Goal: Navigation & Orientation: Find specific page/section

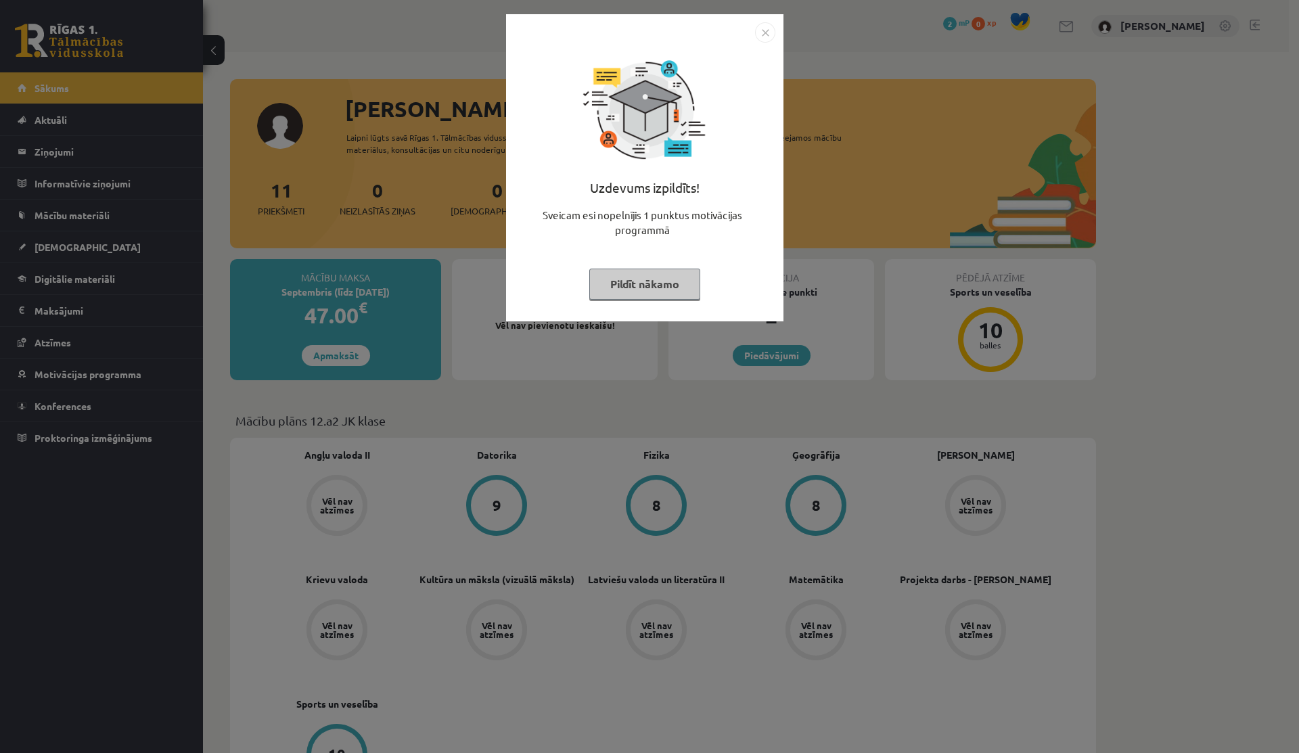
click at [768, 27] on img "Close" at bounding box center [765, 32] width 20 height 20
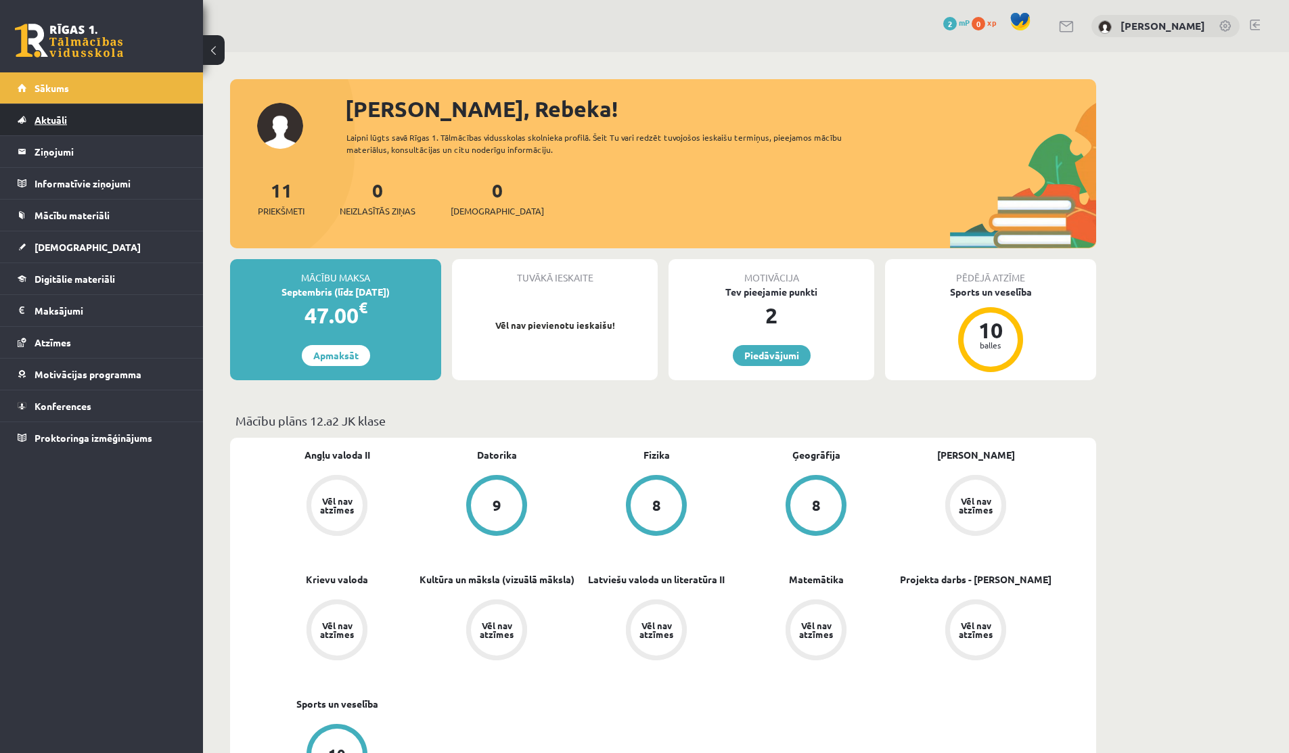
click at [103, 112] on link "Aktuāli" at bounding box center [102, 119] width 169 height 31
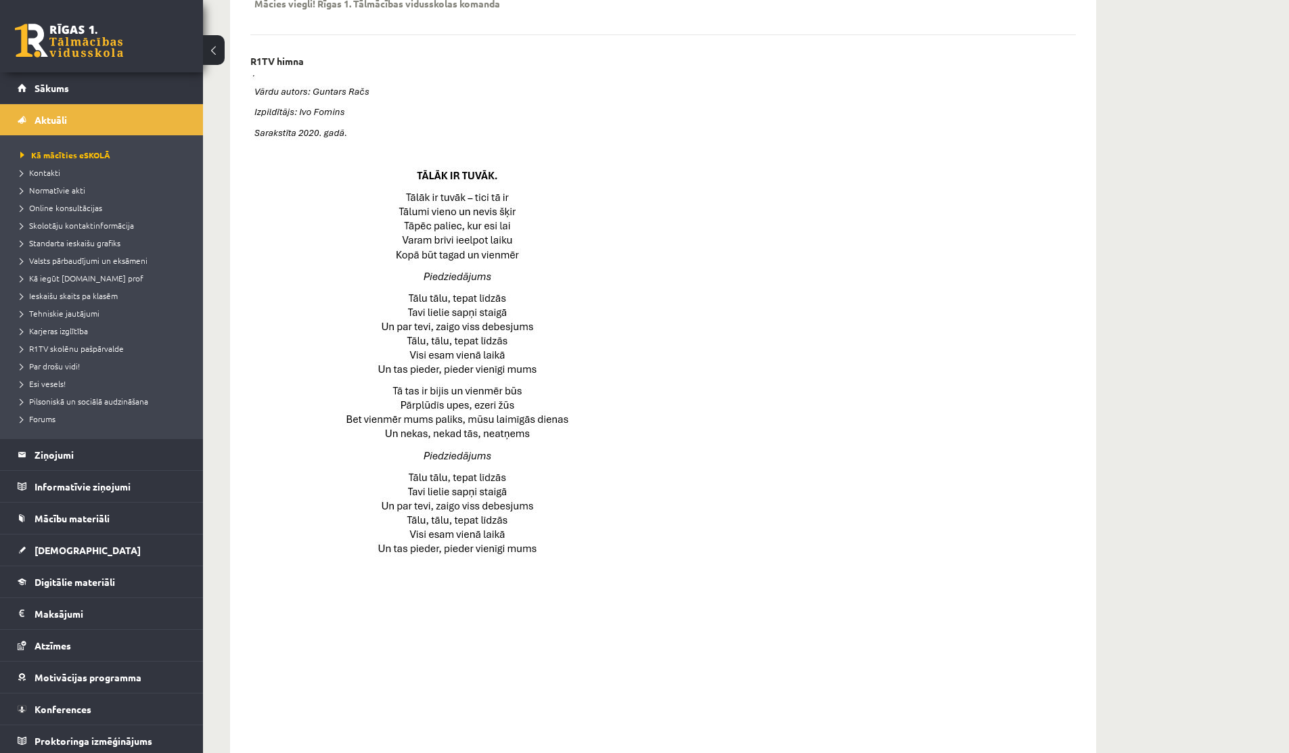
scroll to position [535, 0]
click at [82, 150] on span "Kā mācīties eSKOLĀ" at bounding box center [65, 155] width 90 height 11
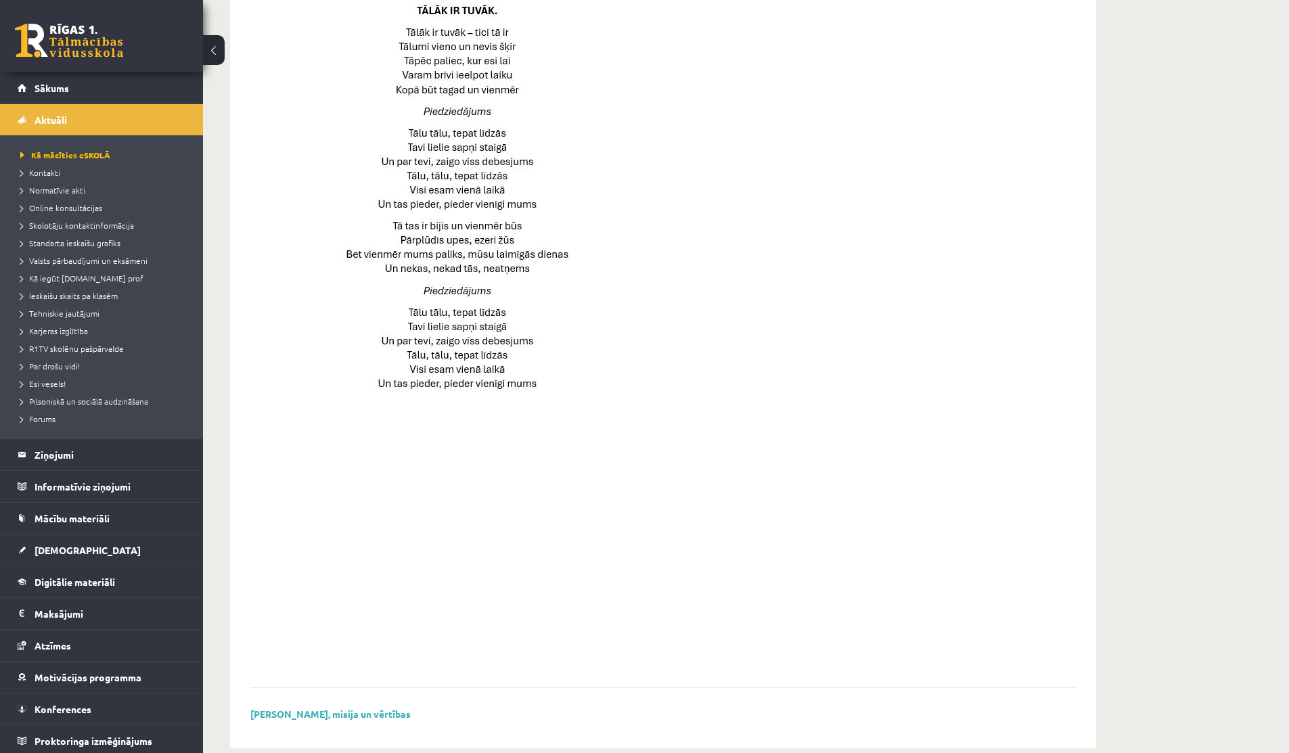
scroll to position [0, 0]
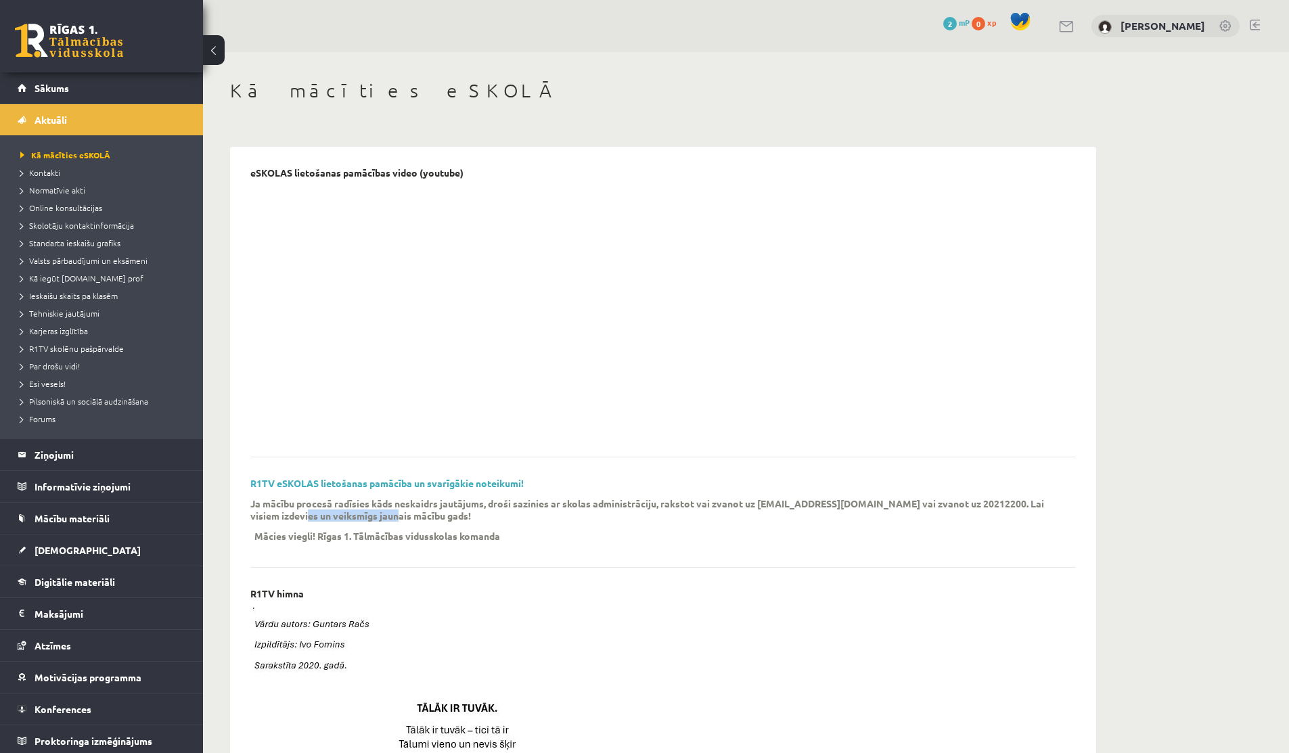
drag, startPoint x: 298, startPoint y: 517, endPoint x: 401, endPoint y: 518, distance: 103.5
click at [401, 518] on p "Ja mācību procesā radīsies kāds neskaidrs jautājums, droši sazinies ar skolas a…" at bounding box center [652, 509] width 805 height 24
click at [954, 22] on span "2" at bounding box center [950, 24] width 14 height 14
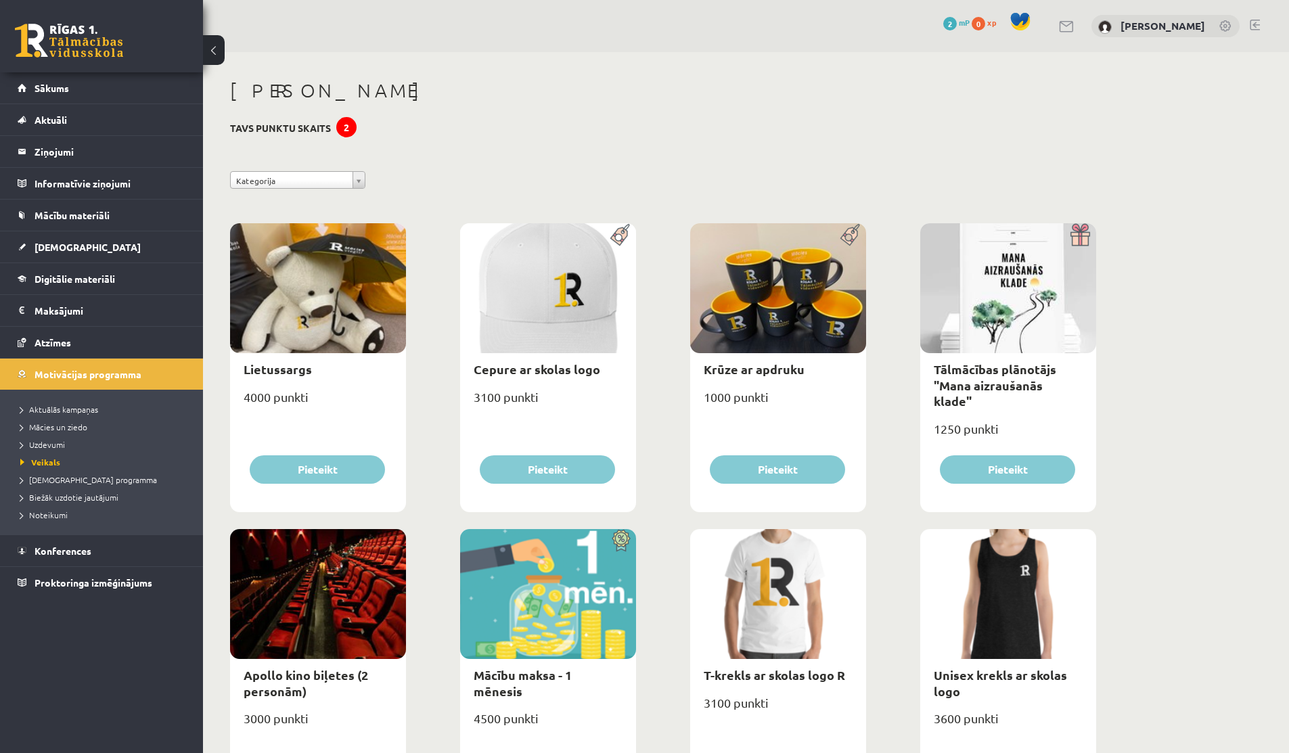
click at [340, 129] on div "2" at bounding box center [346, 127] width 20 height 20
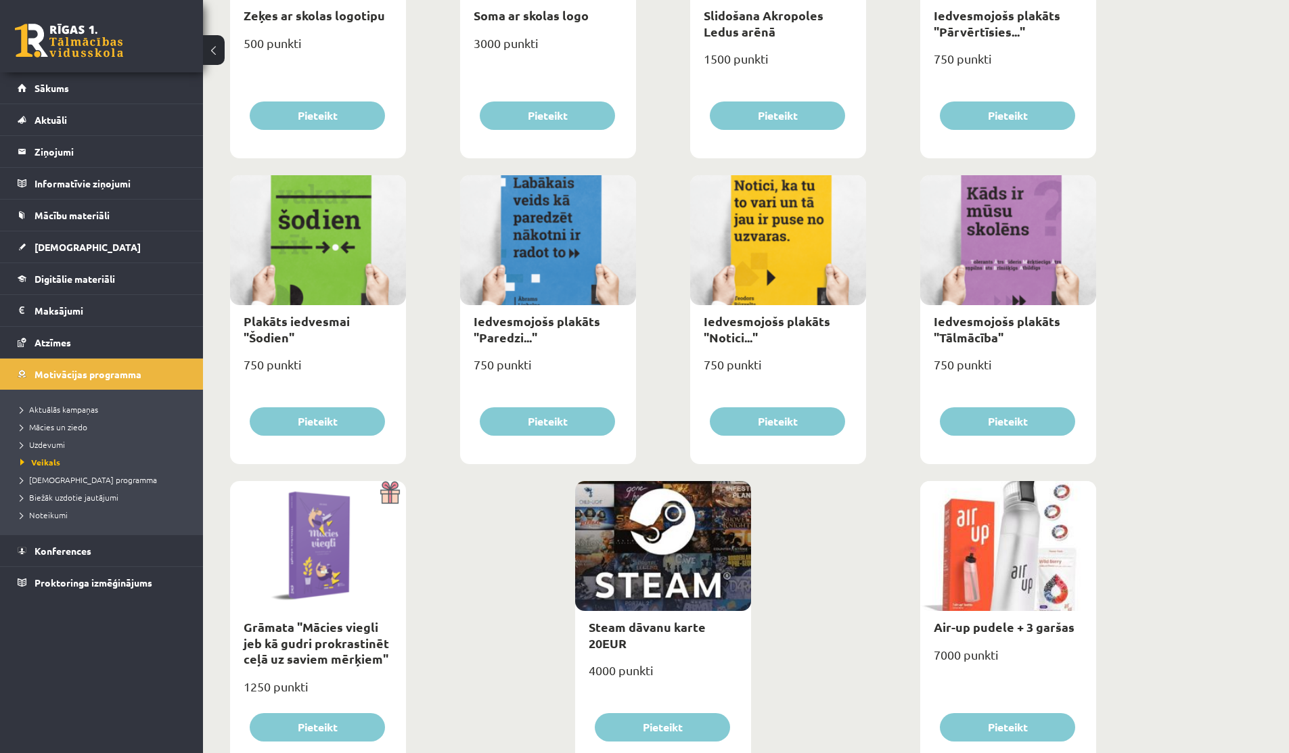
scroll to position [1326, 0]
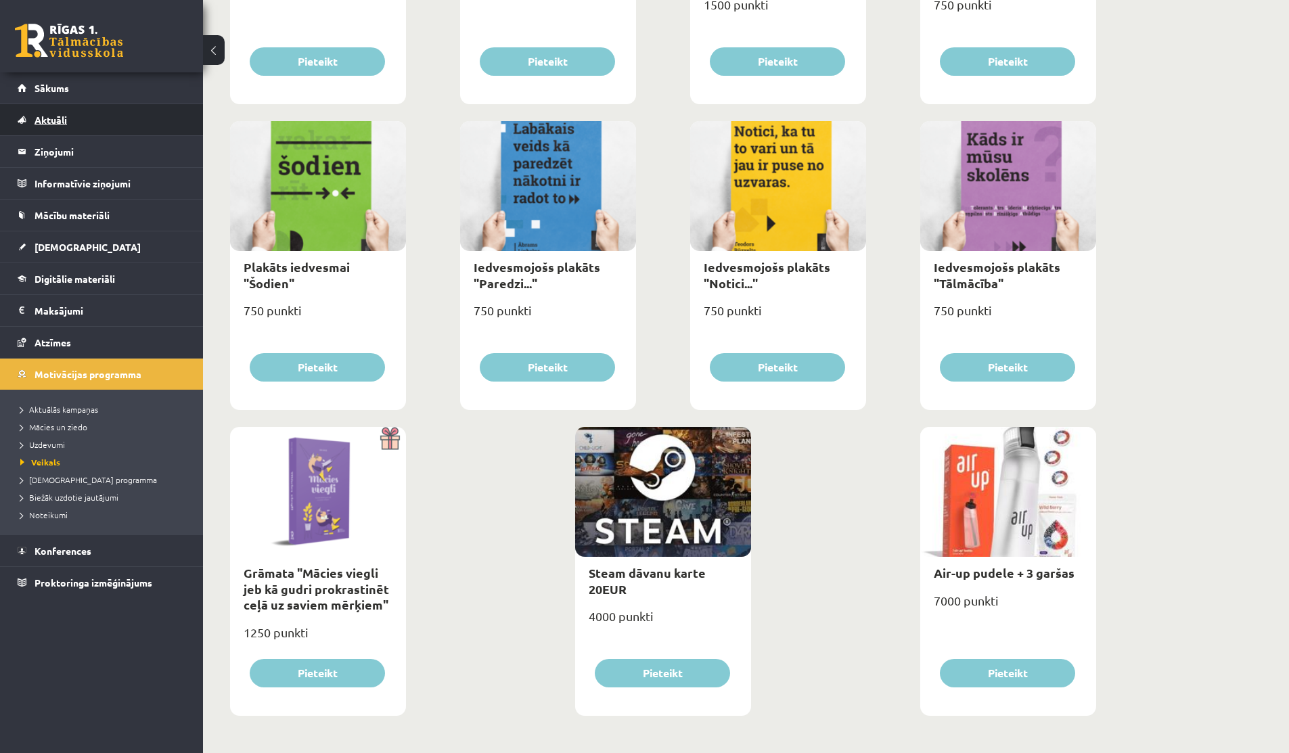
click at [53, 129] on link "Aktuāli" at bounding box center [102, 119] width 169 height 31
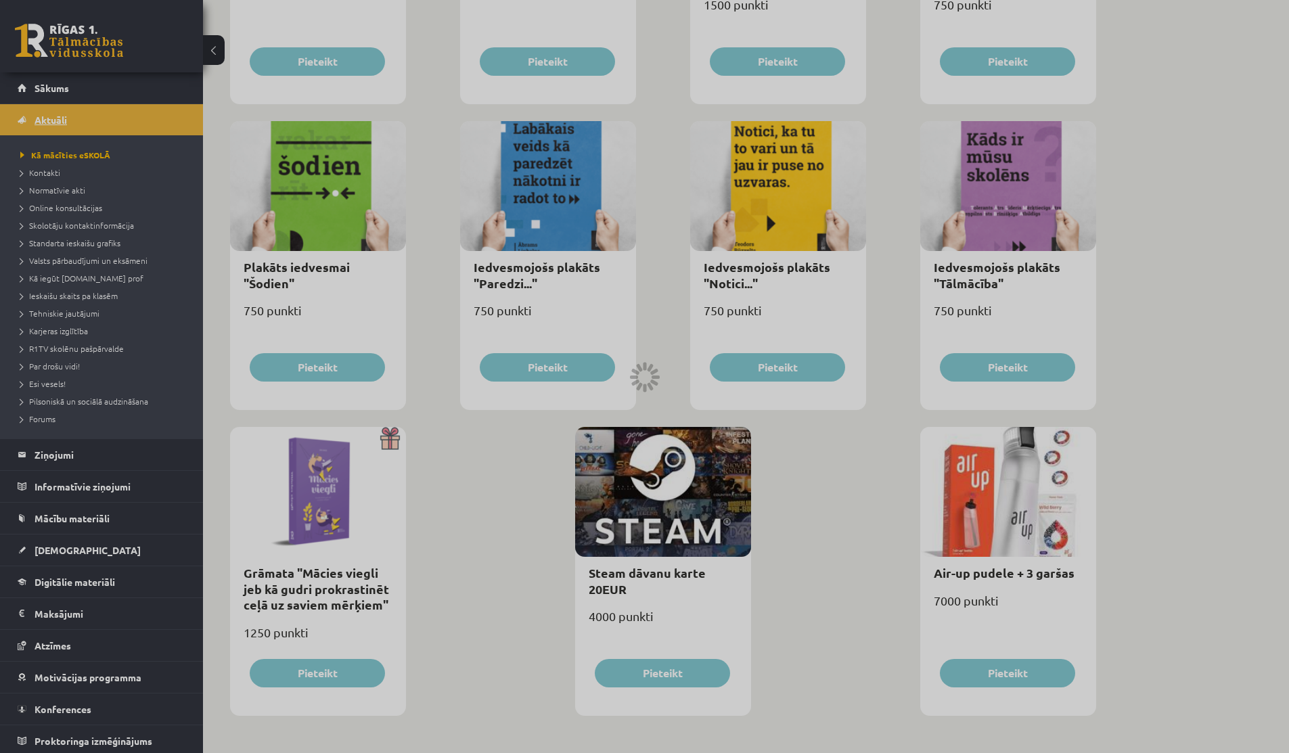
scroll to position [721, 0]
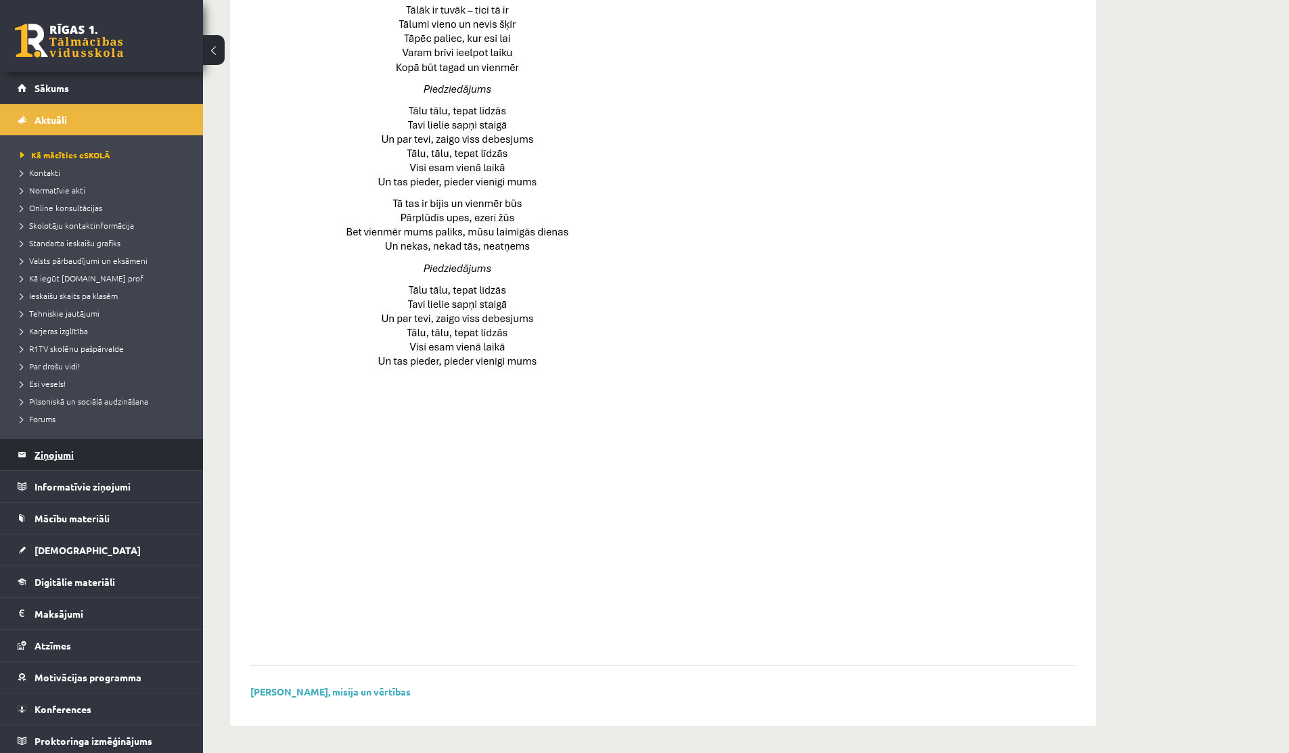
click at [56, 447] on legend "Ziņojumi 0" at bounding box center [111, 454] width 152 height 31
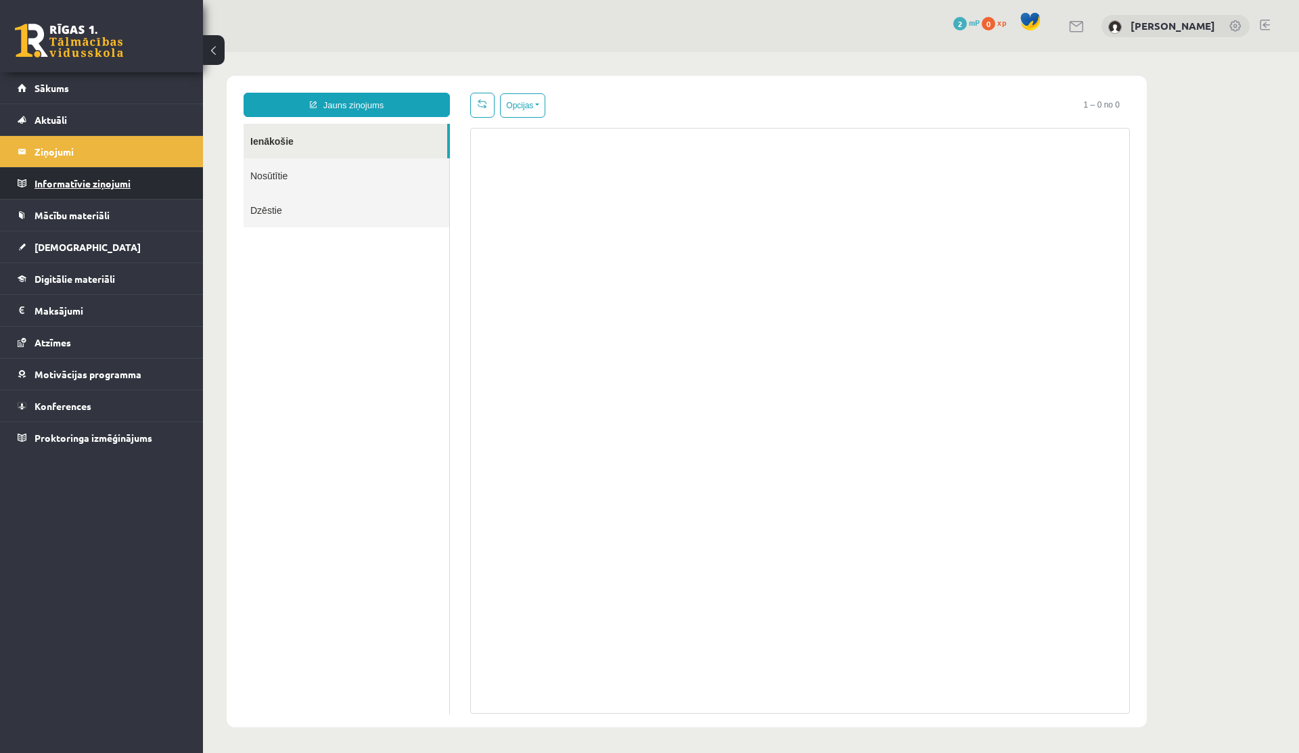
click at [57, 180] on legend "Informatīvie ziņojumi 0" at bounding box center [111, 183] width 152 height 31
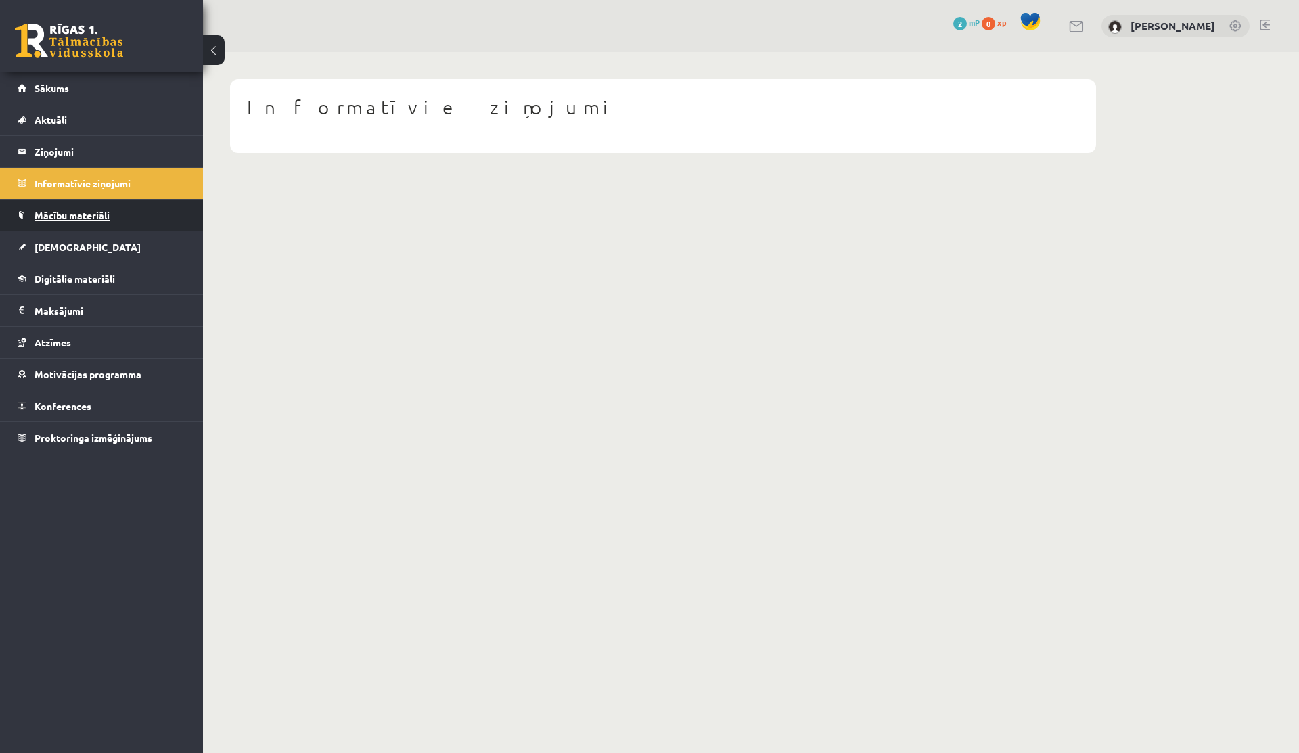
click at [76, 215] on span "Mācību materiāli" at bounding box center [72, 215] width 75 height 12
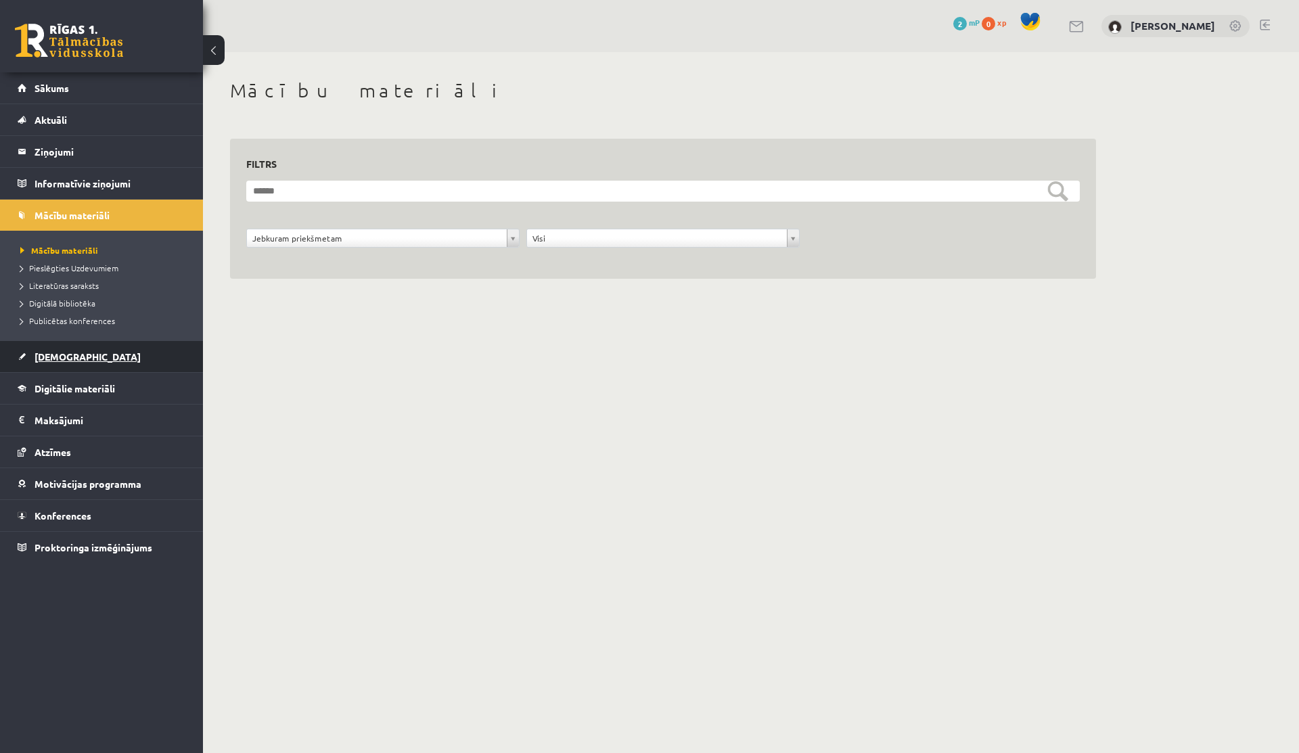
click at [52, 360] on span "[DEMOGRAPHIC_DATA]" at bounding box center [88, 357] width 106 height 12
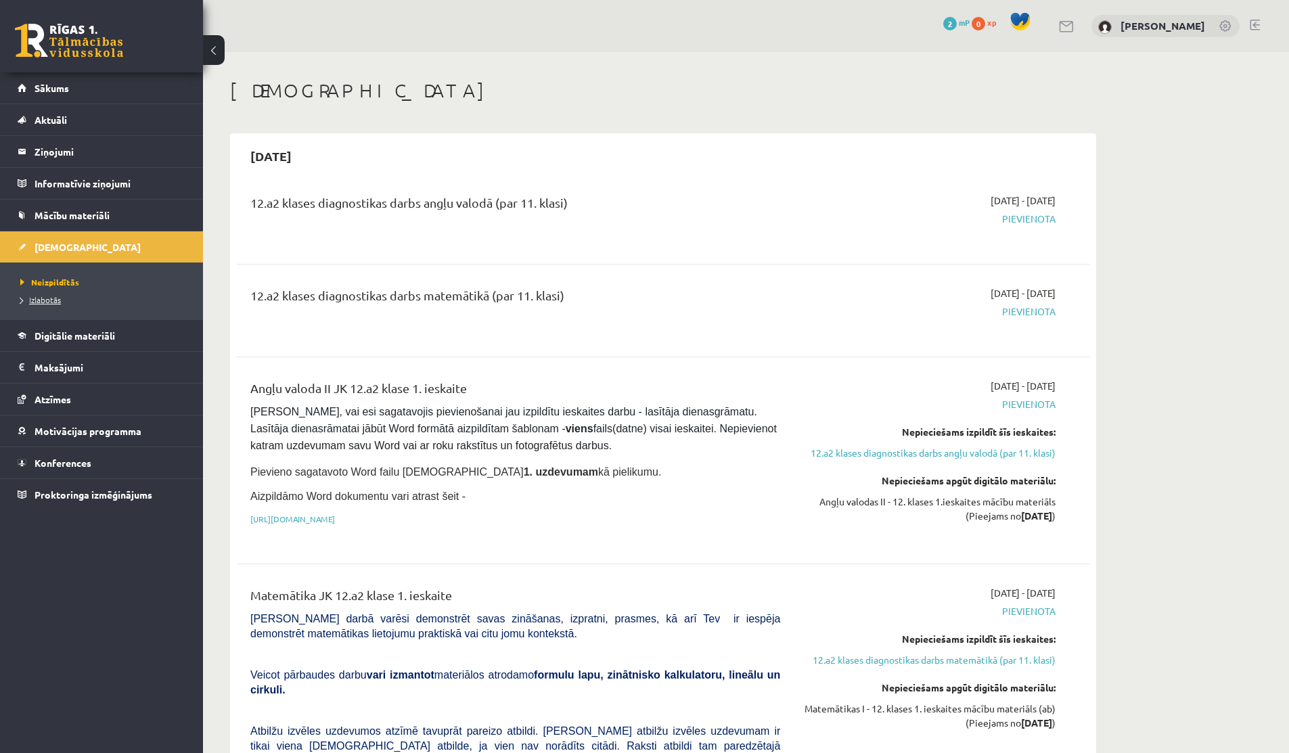
click at [43, 302] on span "Izlabotās" at bounding box center [40, 299] width 41 height 11
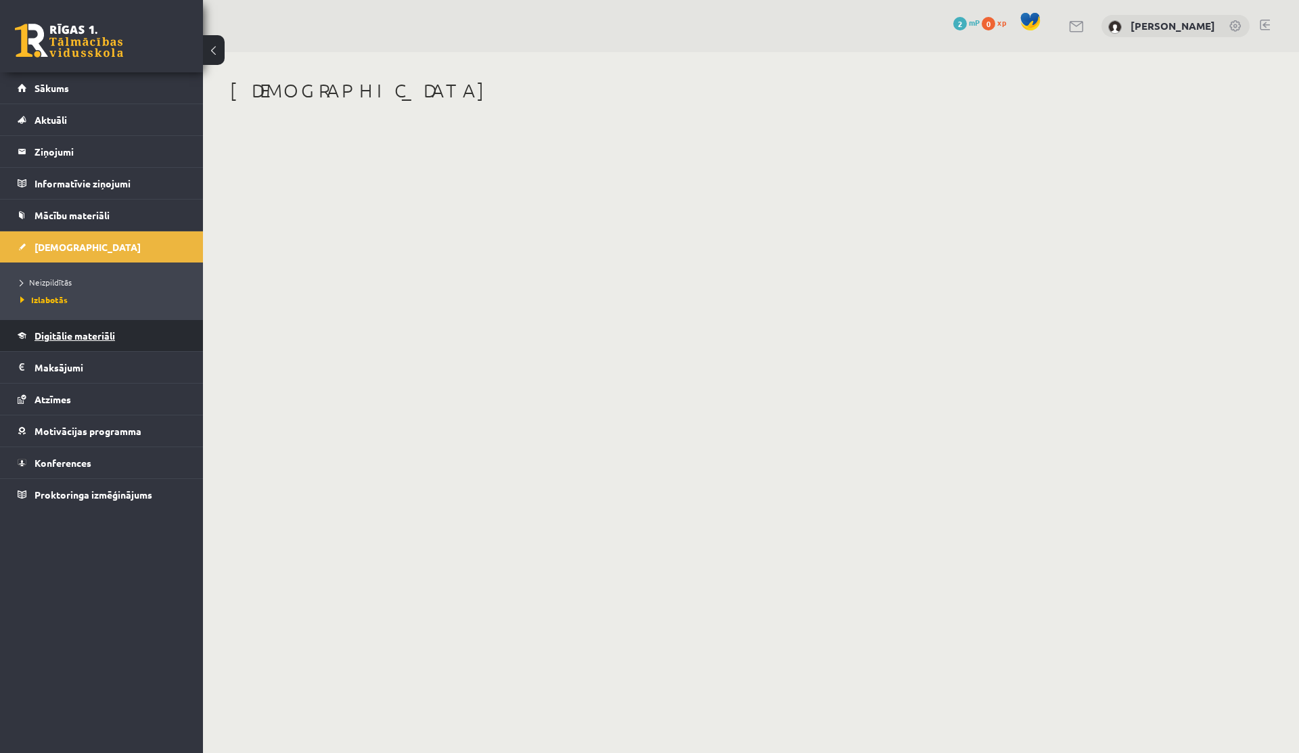
click at [55, 336] on span "Digitālie materiāli" at bounding box center [75, 336] width 81 height 12
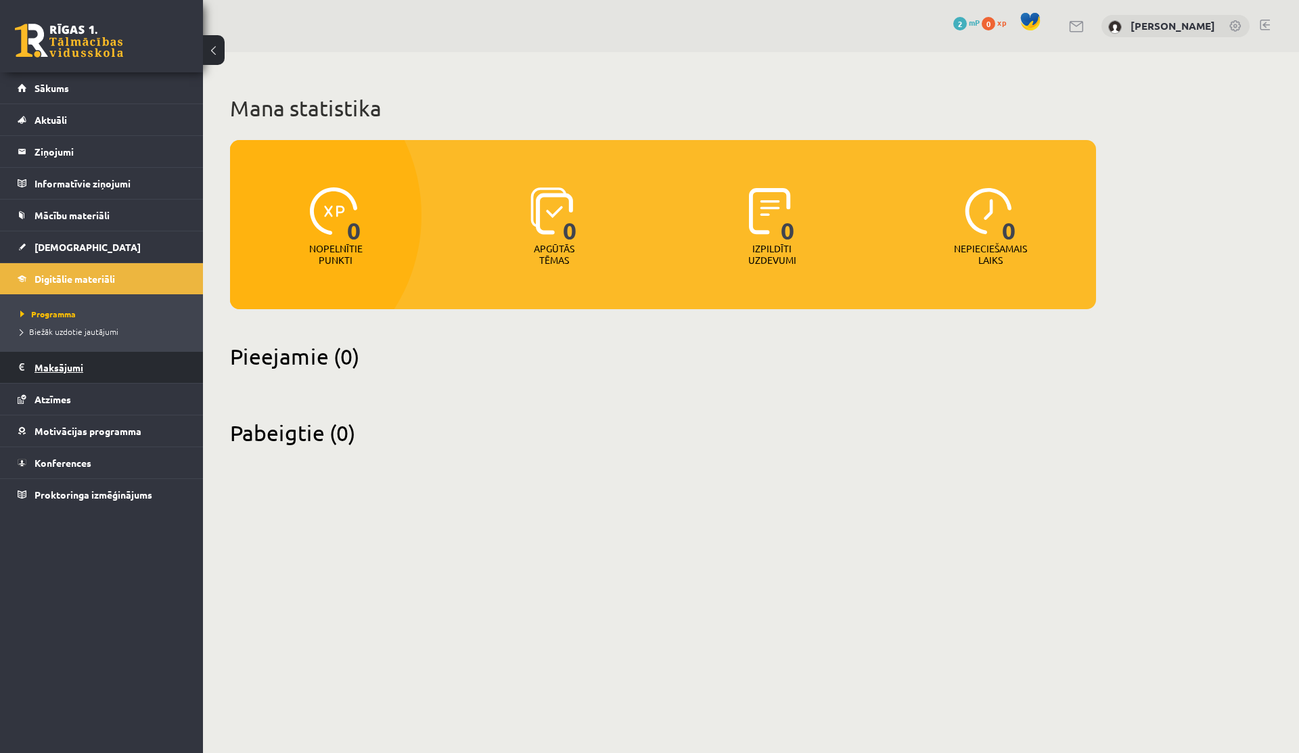
click at [49, 376] on legend "Maksājumi 0" at bounding box center [111, 367] width 152 height 31
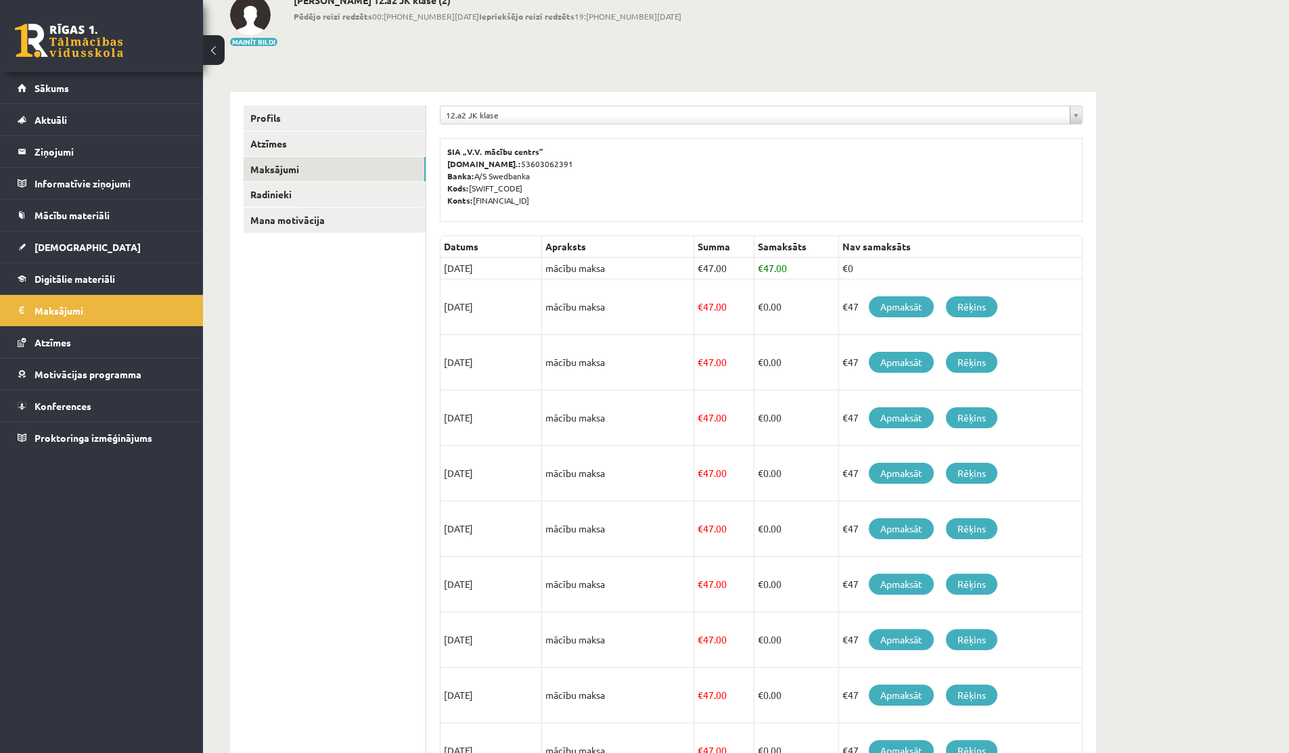
scroll to position [83, 0]
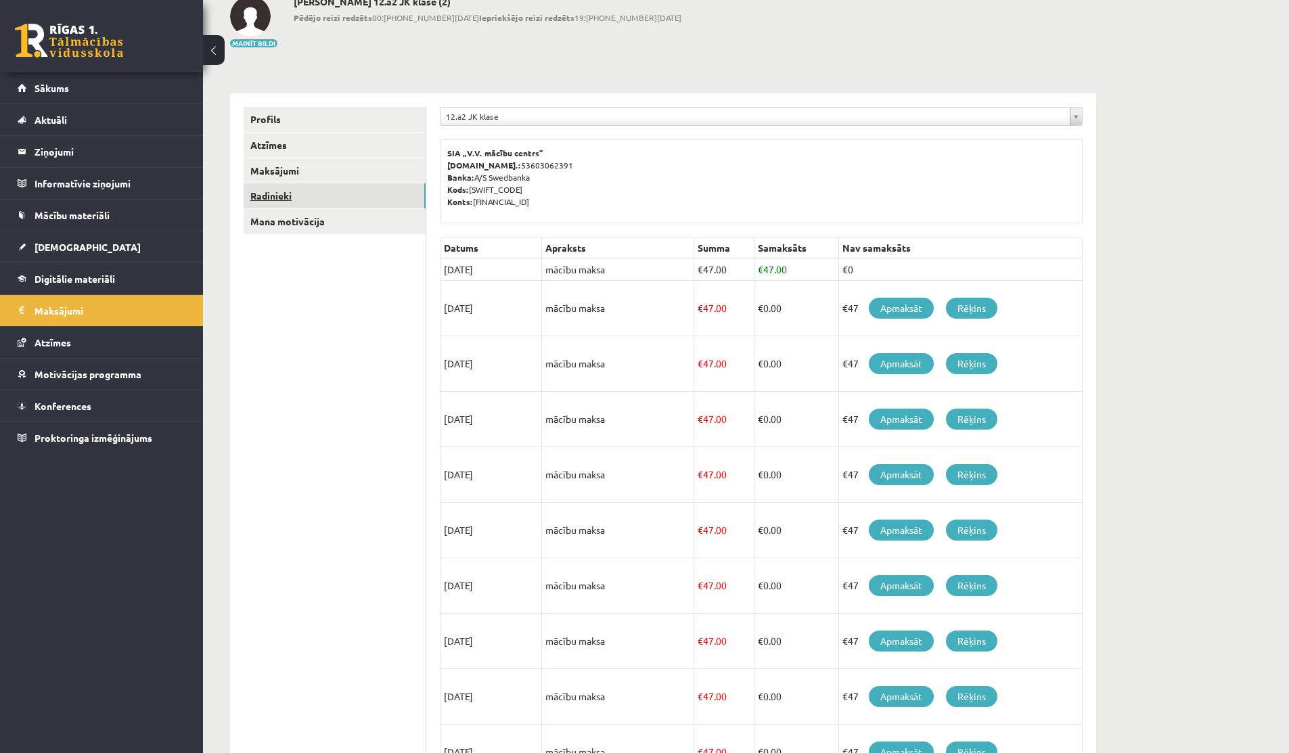
click at [321, 189] on link "Radinieki" at bounding box center [335, 195] width 182 height 25
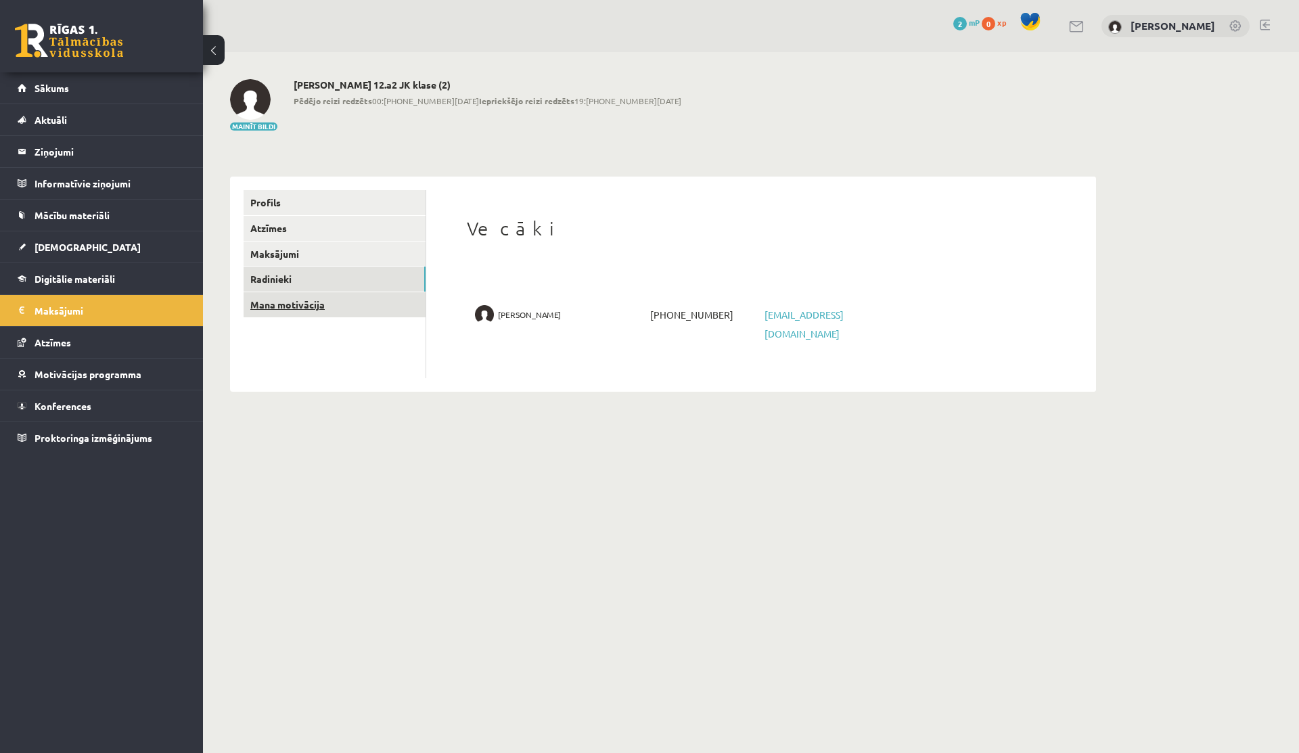
click at [305, 308] on link "Mana motivācija" at bounding box center [335, 304] width 182 height 25
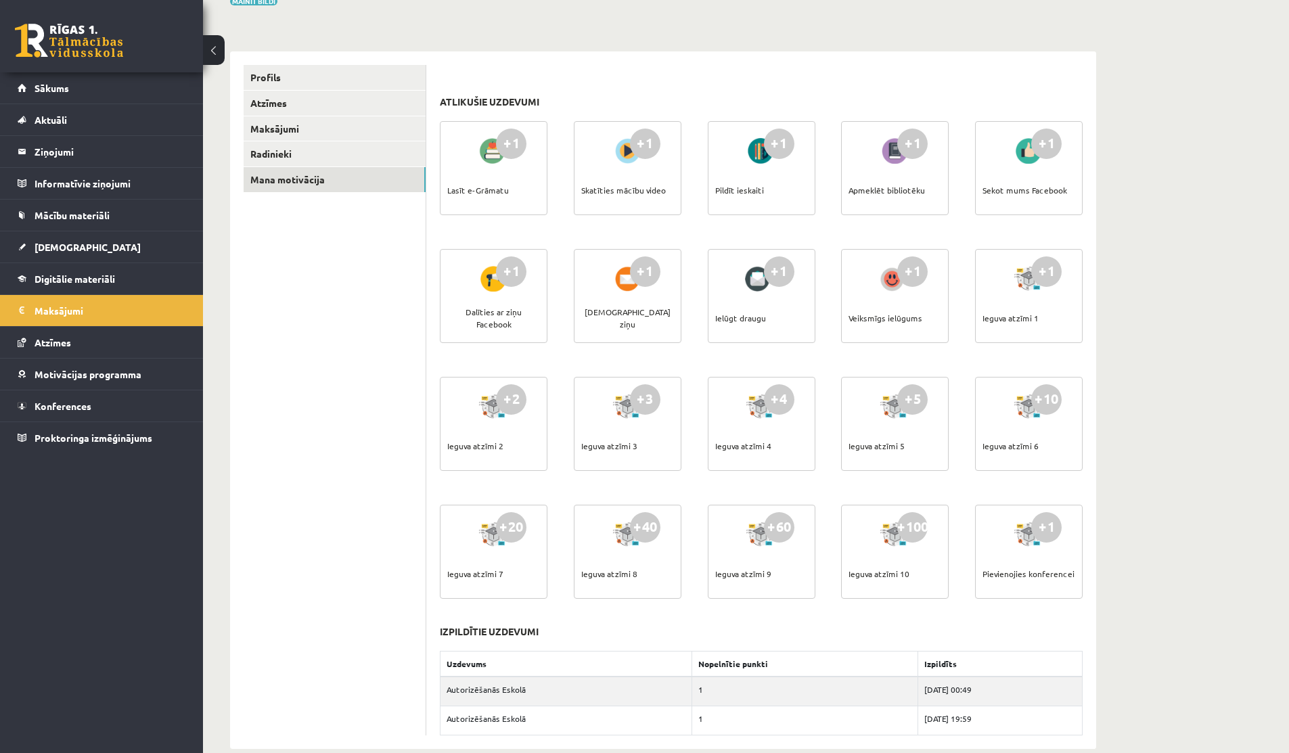
scroll to position [148, 0]
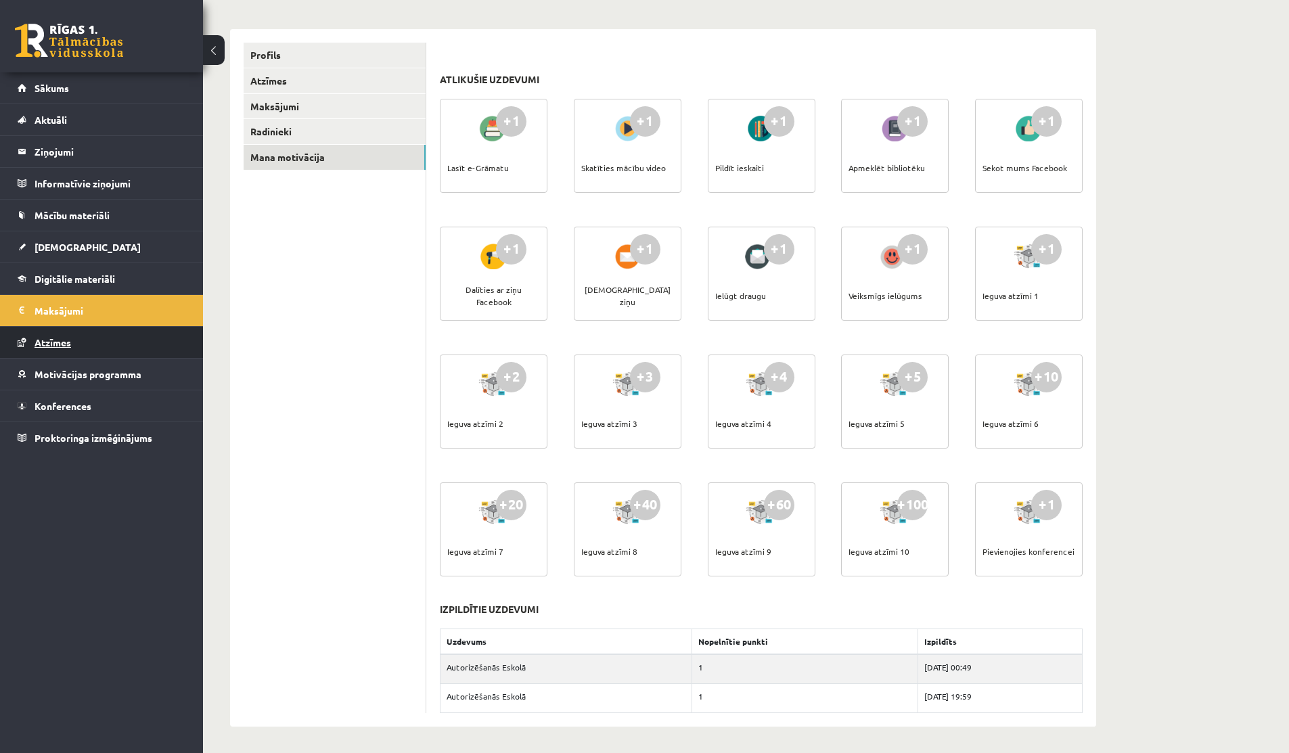
click at [51, 344] on span "Atzīmes" at bounding box center [53, 342] width 37 height 12
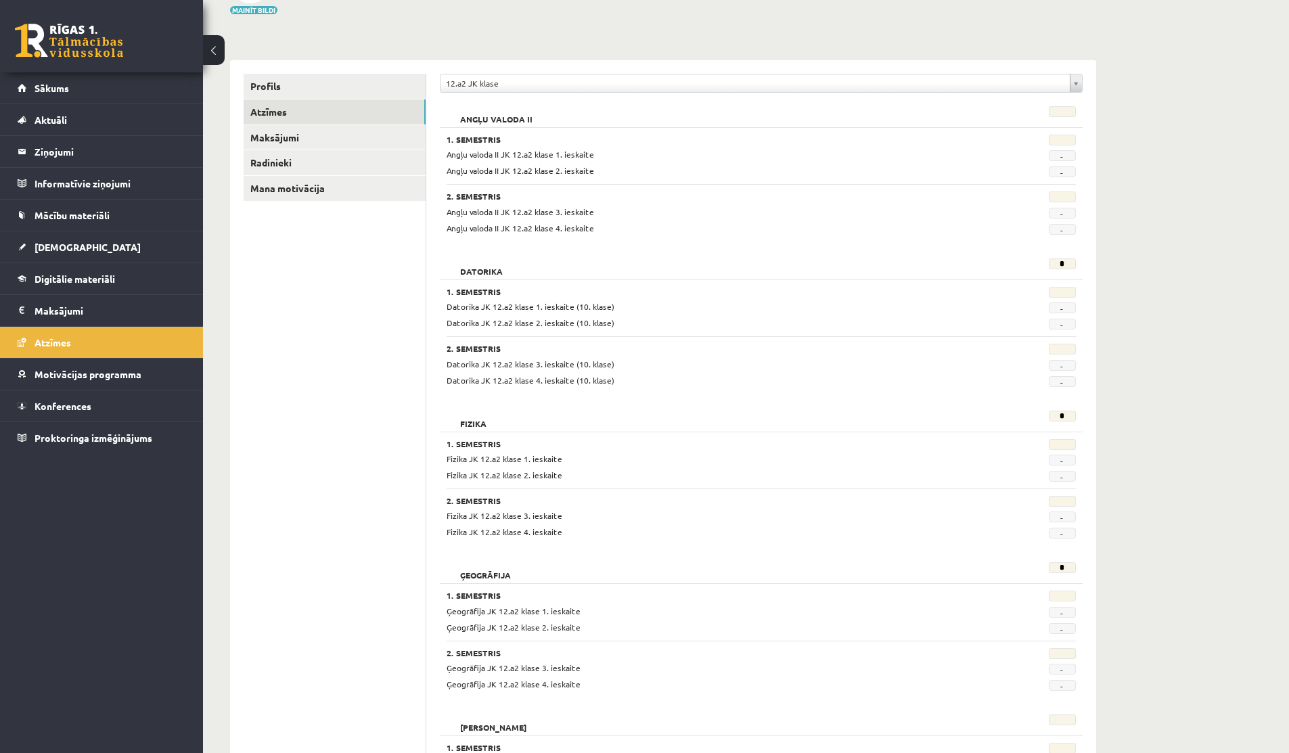
scroll to position [114, 0]
click at [56, 406] on span "Konferences" at bounding box center [63, 406] width 57 height 12
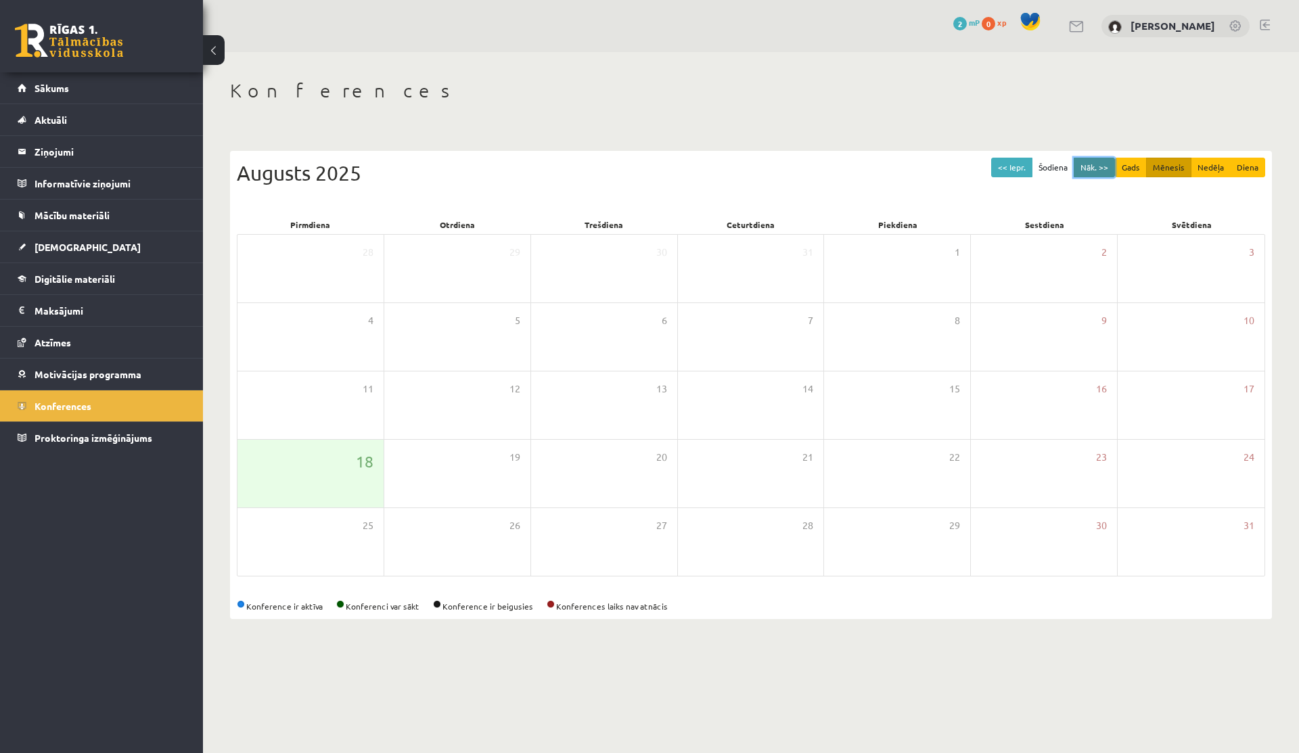
click at [1102, 167] on button "Nāk. >>" at bounding box center [1094, 168] width 41 height 20
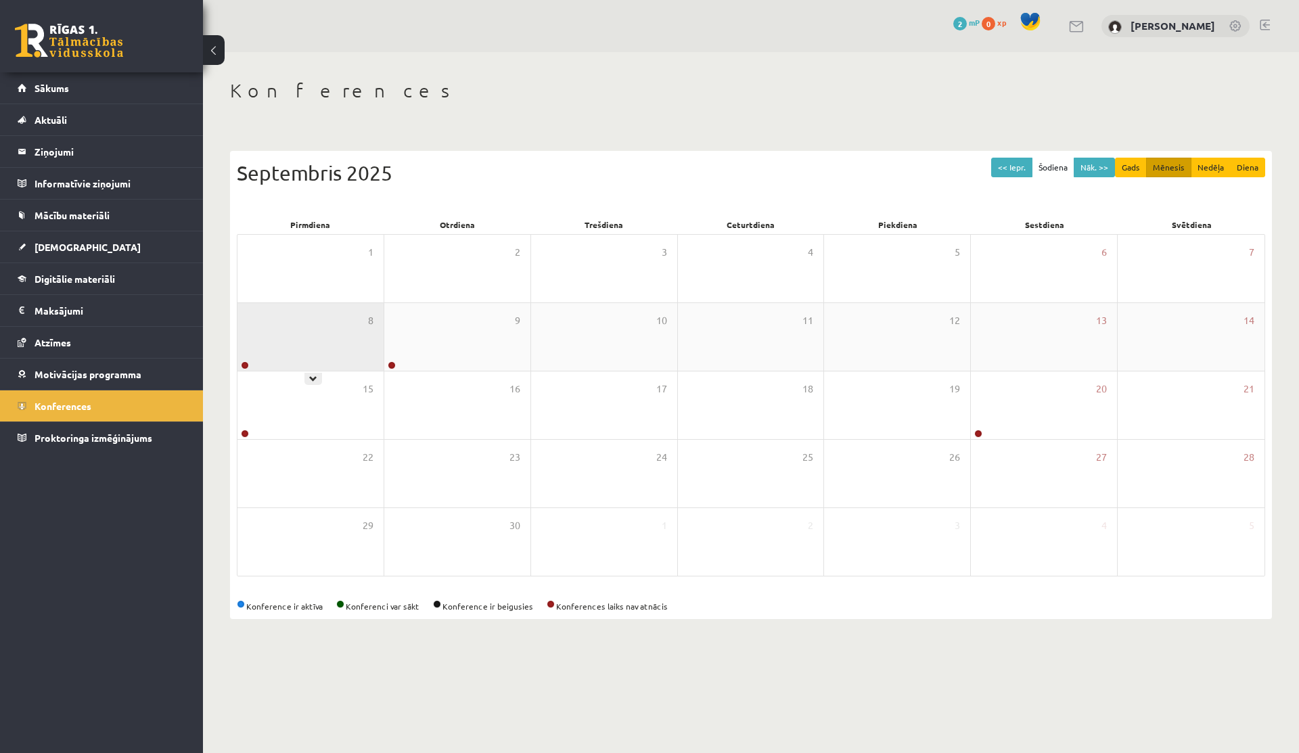
click at [311, 378] on icon at bounding box center [313, 379] width 8 height 8
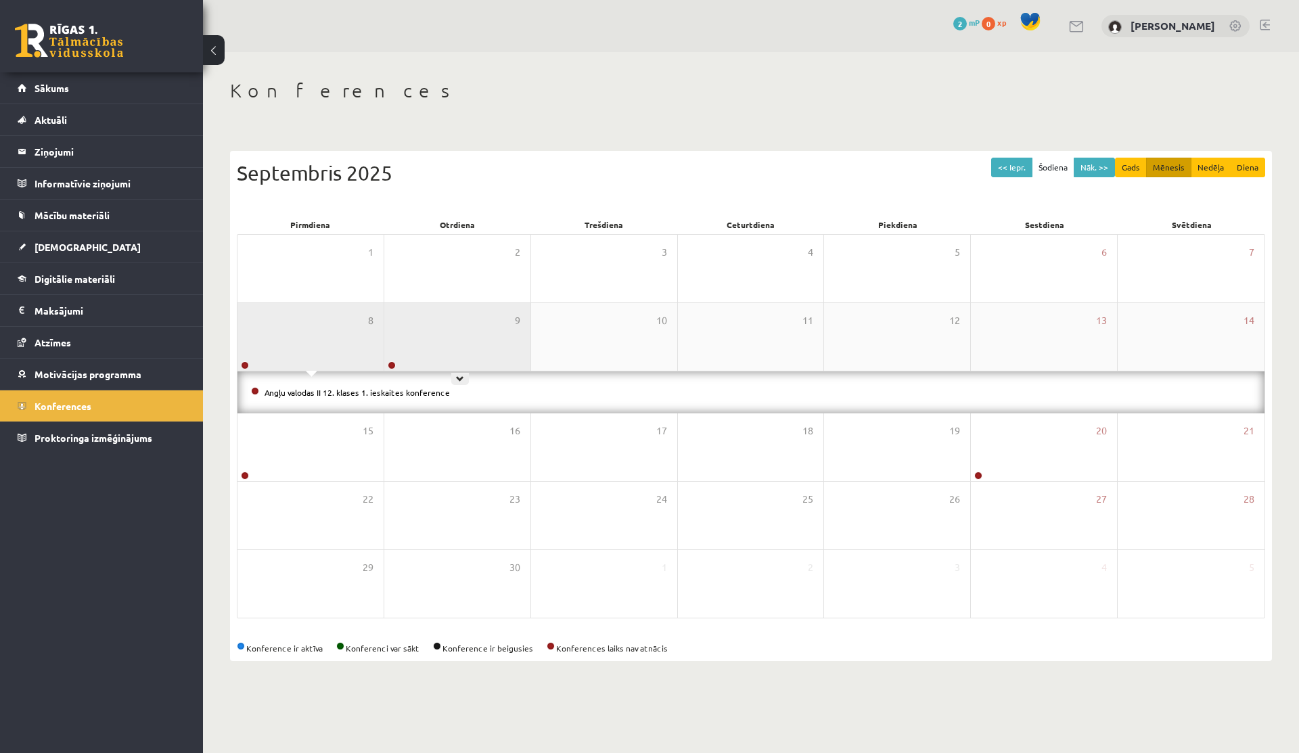
click at [417, 348] on div "9" at bounding box center [457, 337] width 146 height 68
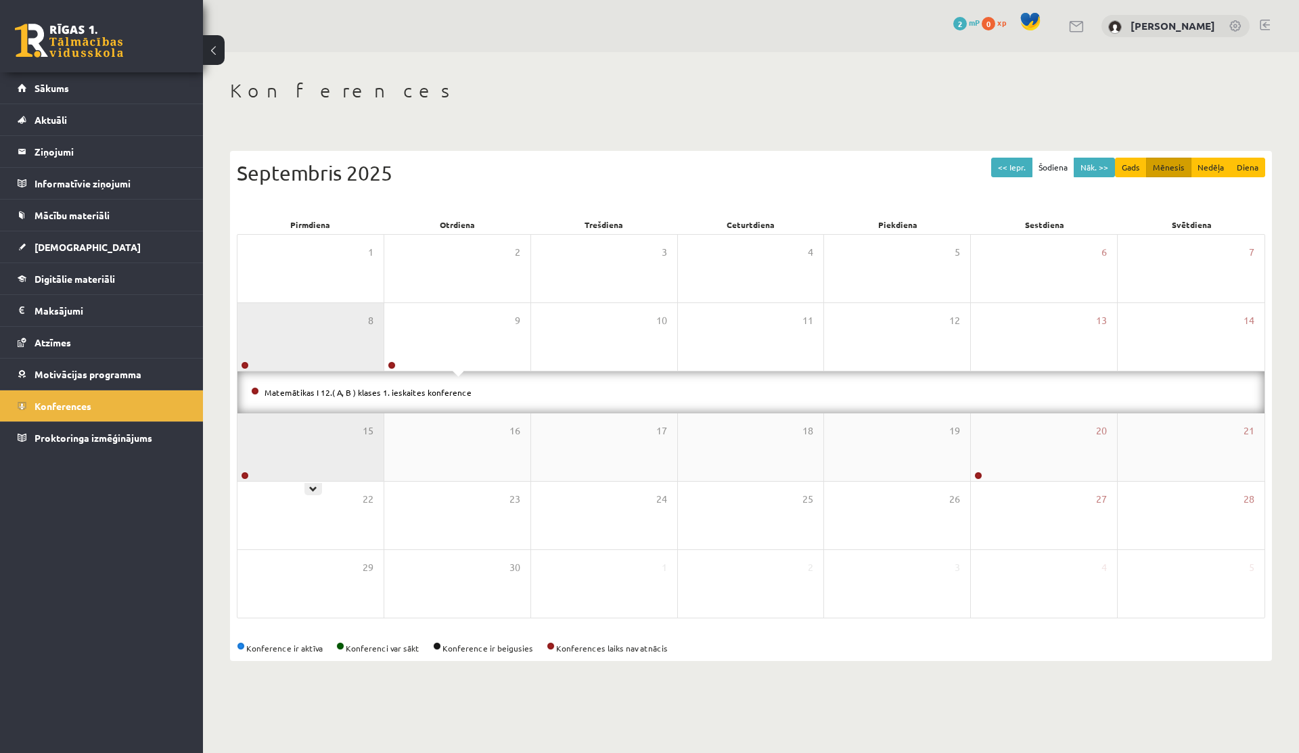
click at [316, 448] on div "15" at bounding box center [311, 448] width 146 height 68
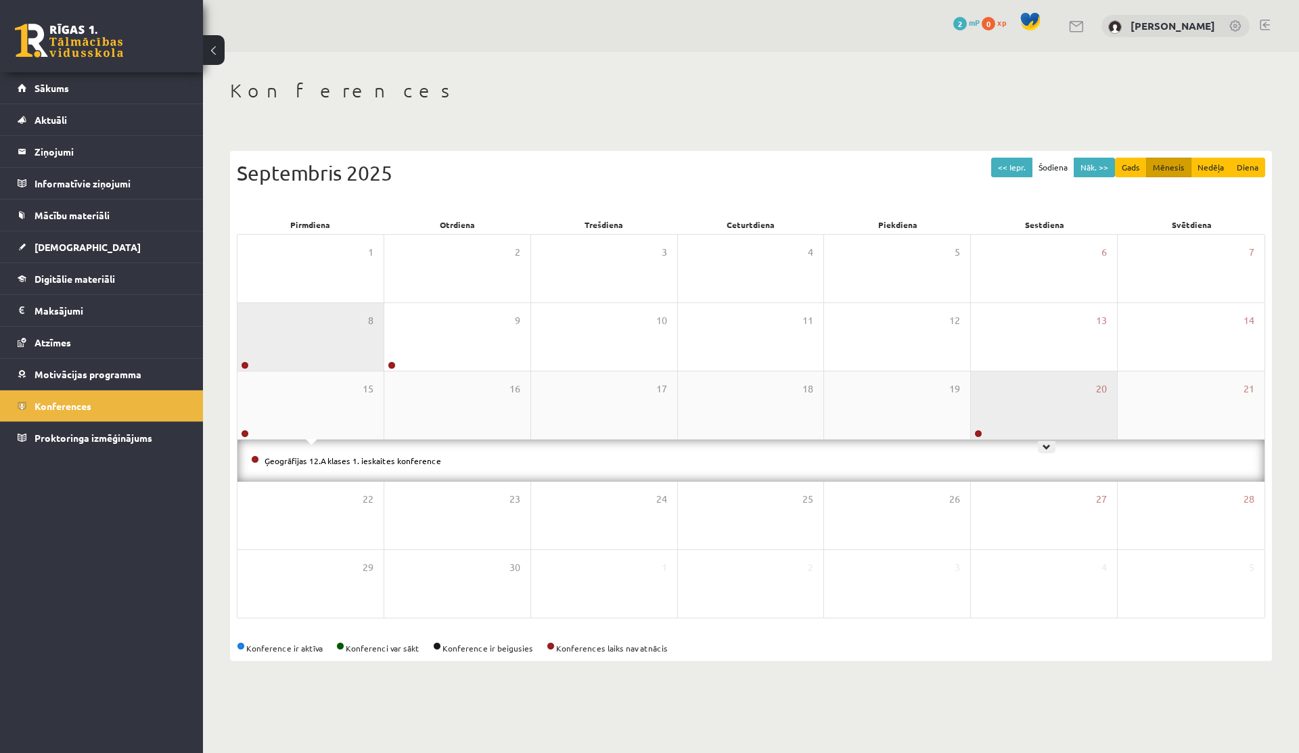
click at [1052, 401] on div "20" at bounding box center [1044, 406] width 146 height 68
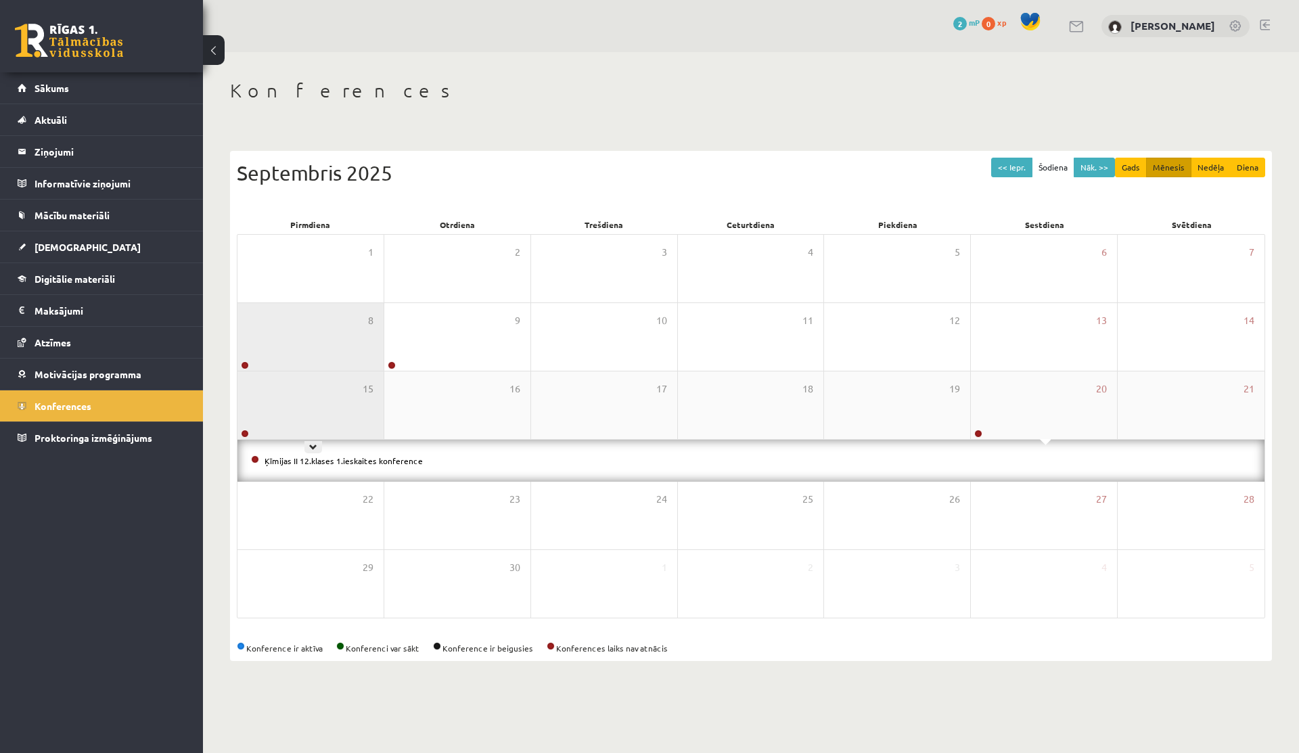
click at [313, 420] on div "15" at bounding box center [311, 406] width 146 height 68
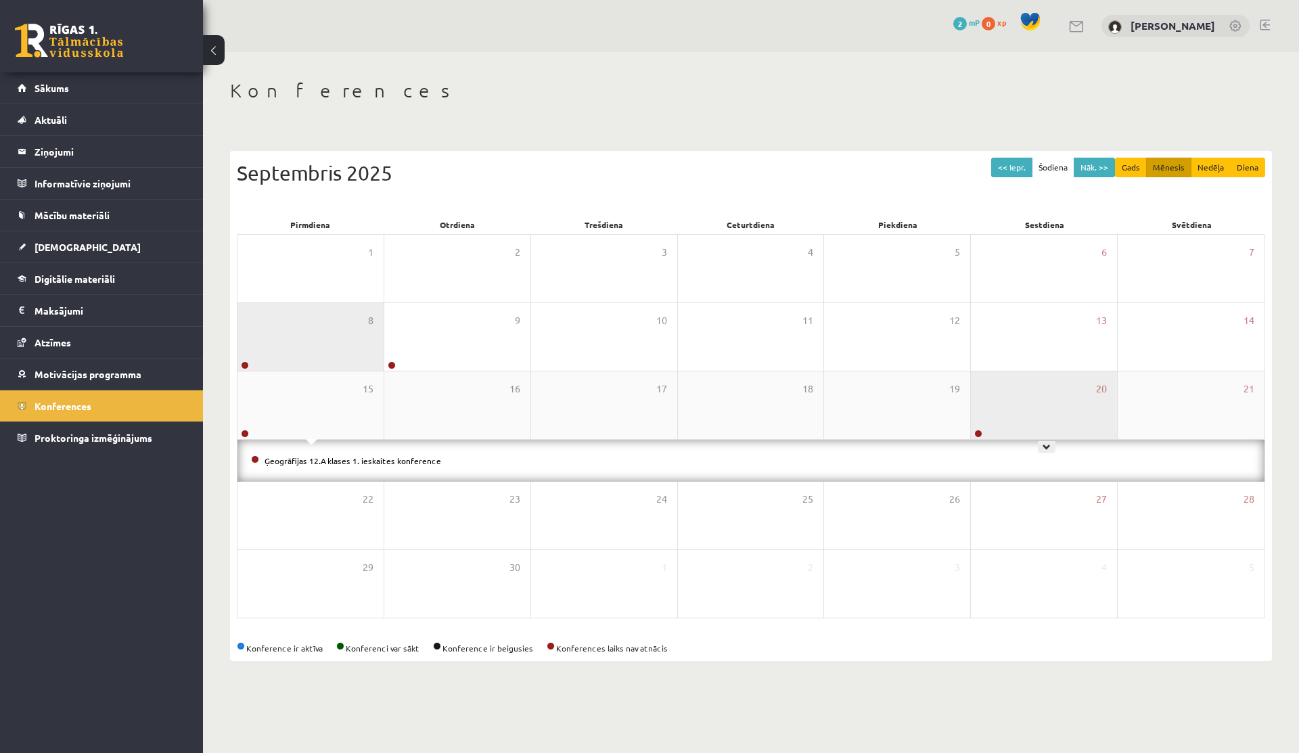
click at [1021, 420] on div "20" at bounding box center [1044, 406] width 146 height 68
click at [1101, 164] on button "Nāk. >>" at bounding box center [1094, 168] width 41 height 20
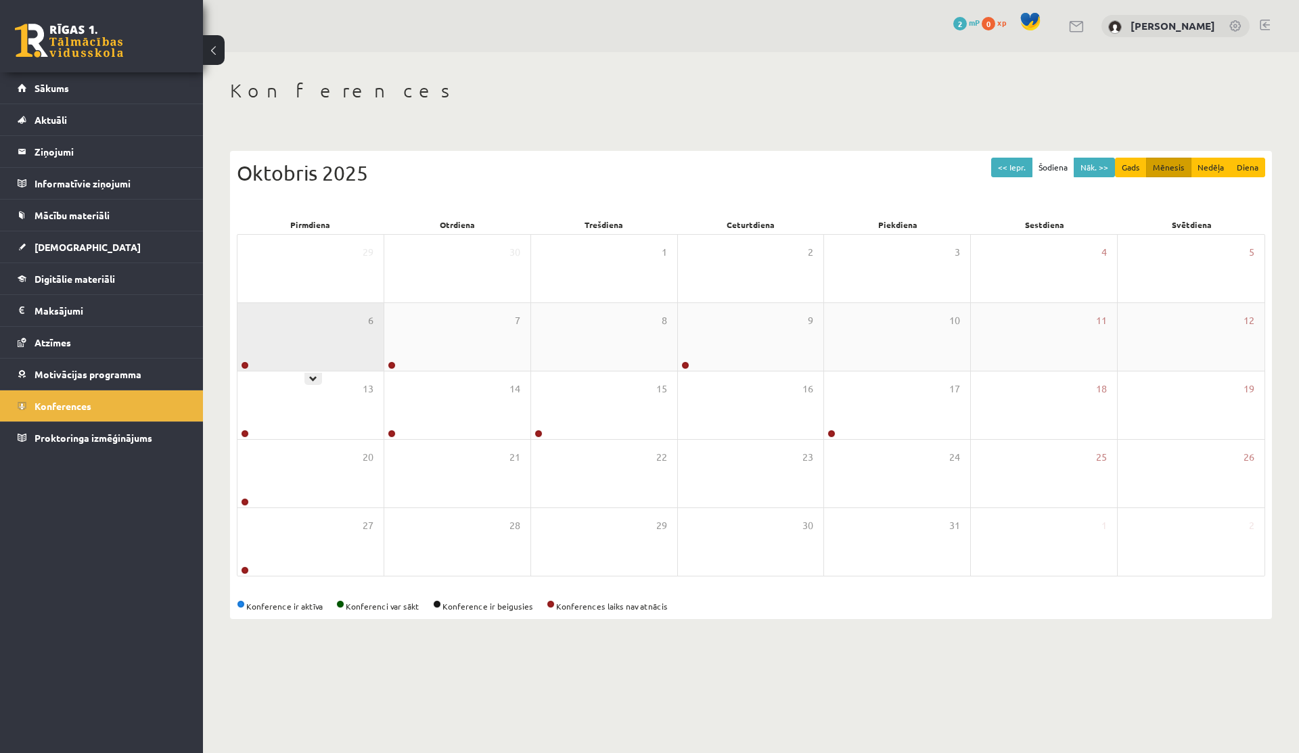
click at [324, 370] on div "6" at bounding box center [311, 337] width 146 height 68
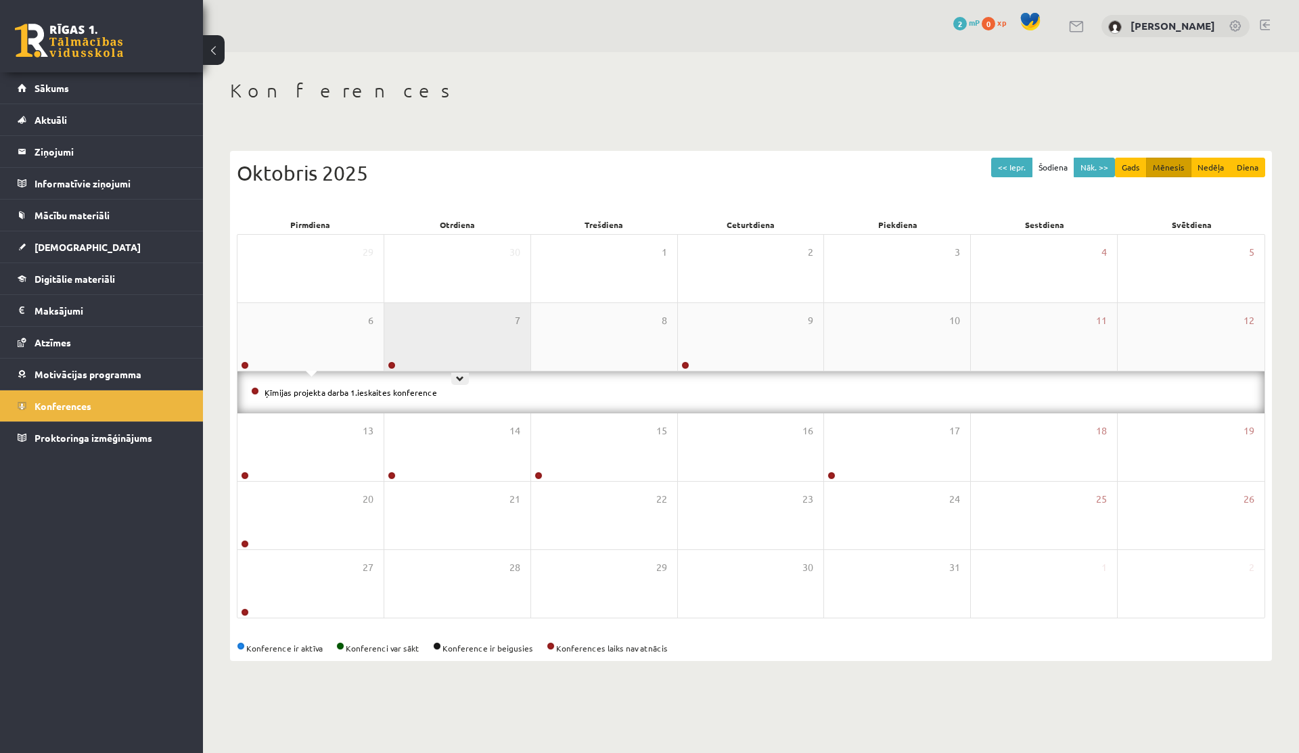
click at [426, 359] on div "7" at bounding box center [457, 337] width 146 height 68
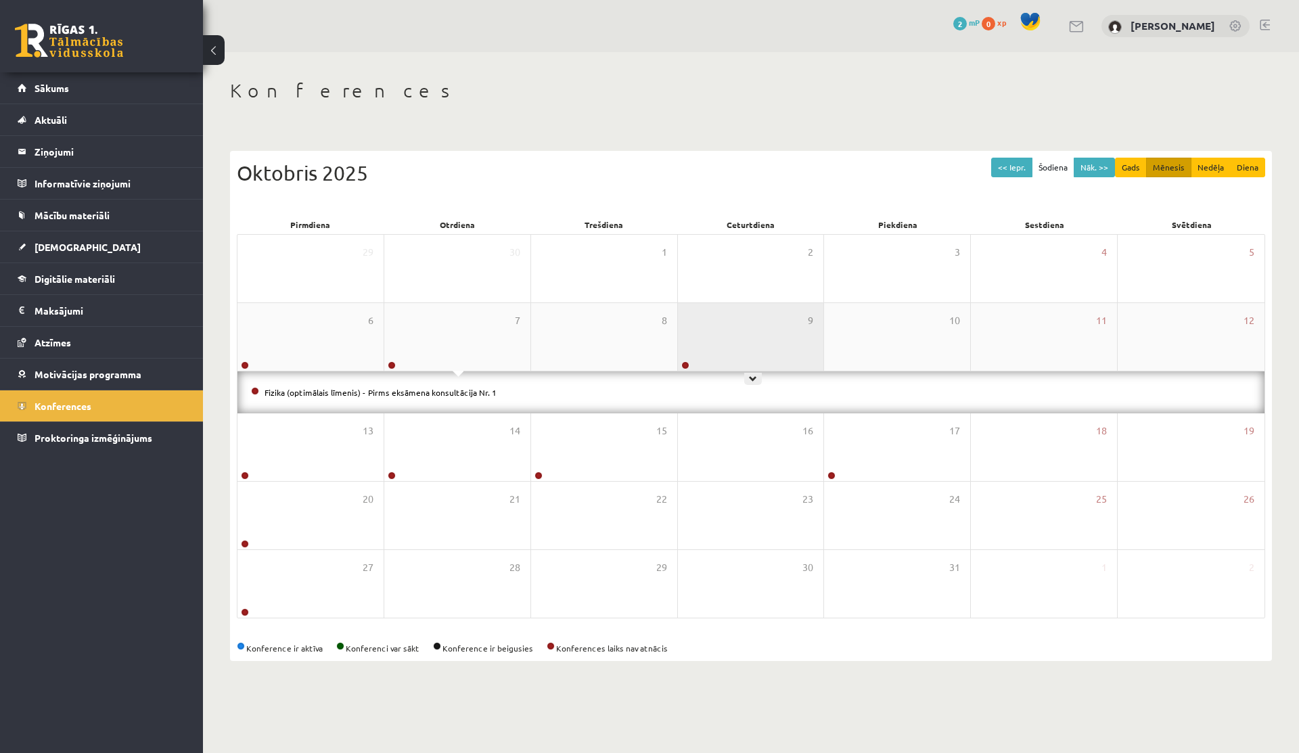
click at [711, 335] on div "9" at bounding box center [751, 337] width 146 height 68
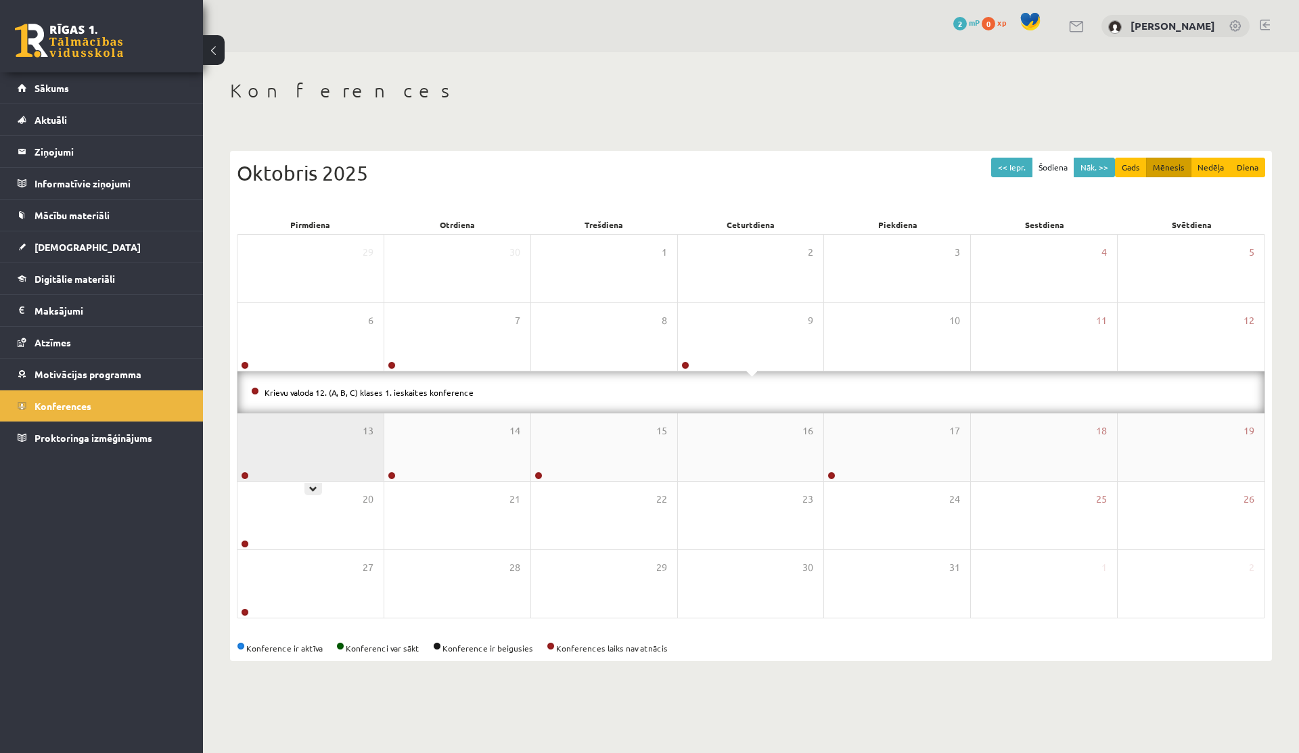
click at [260, 457] on div "13" at bounding box center [311, 448] width 146 height 68
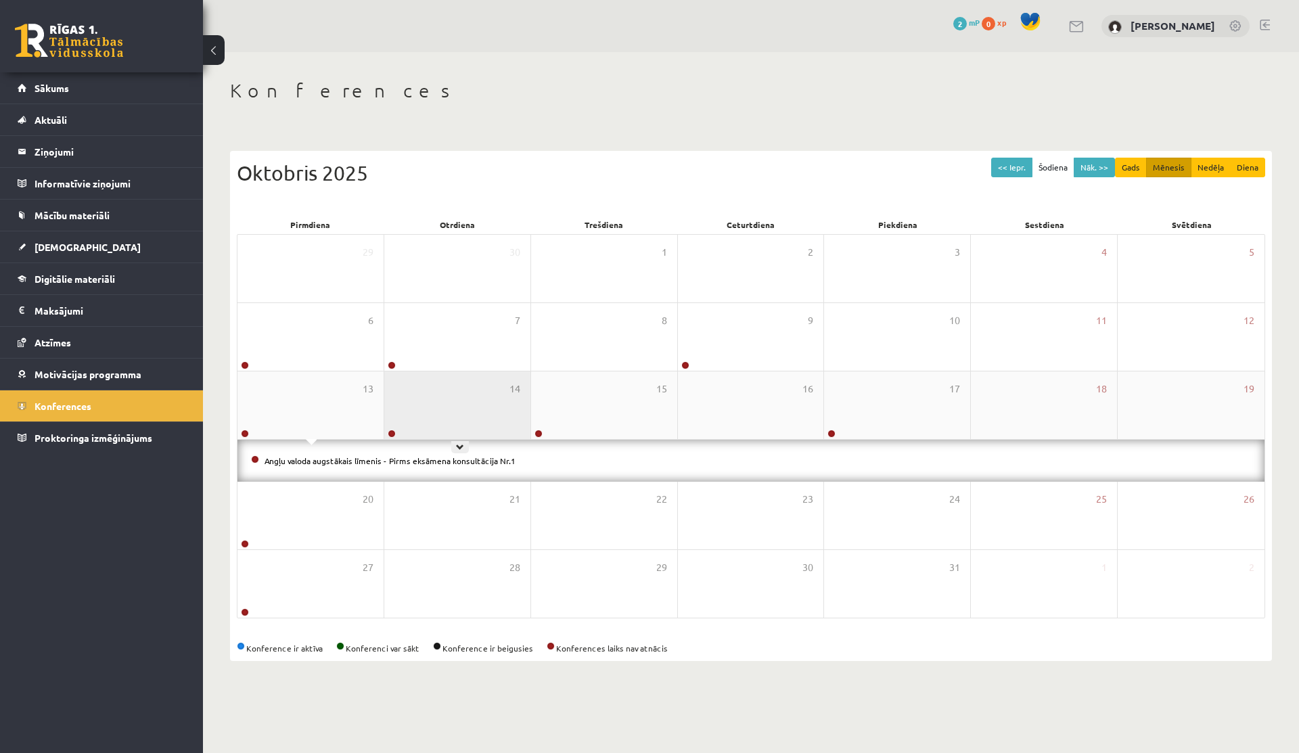
click at [443, 413] on div "14" at bounding box center [457, 406] width 146 height 68
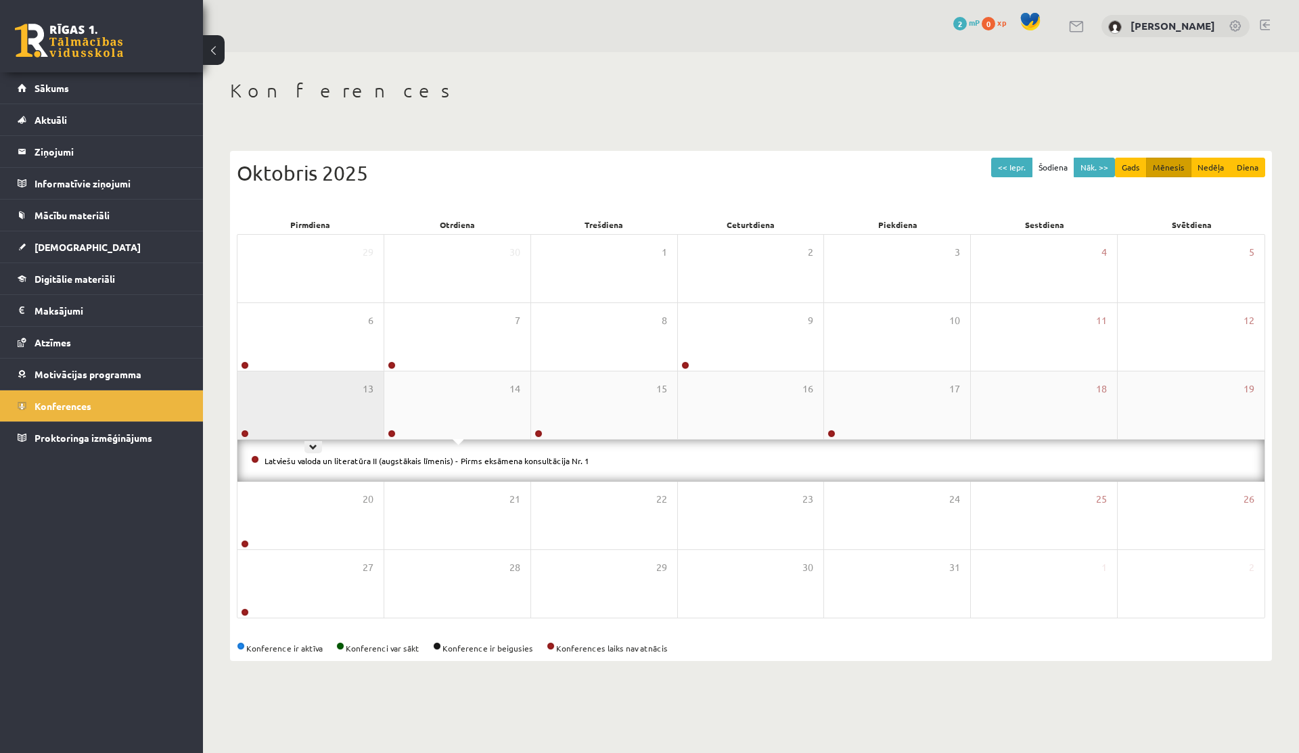
click at [319, 402] on div "13" at bounding box center [311, 406] width 146 height 68
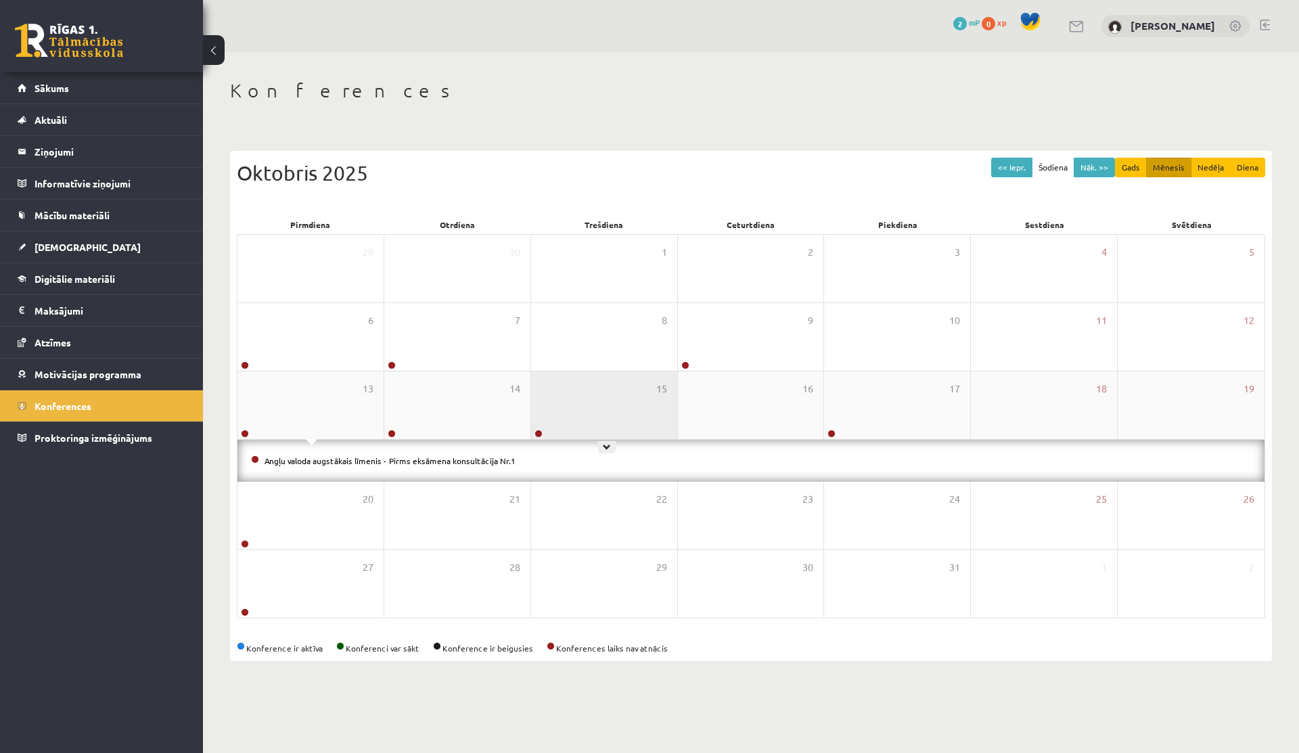
click at [621, 402] on div "15" at bounding box center [604, 406] width 146 height 68
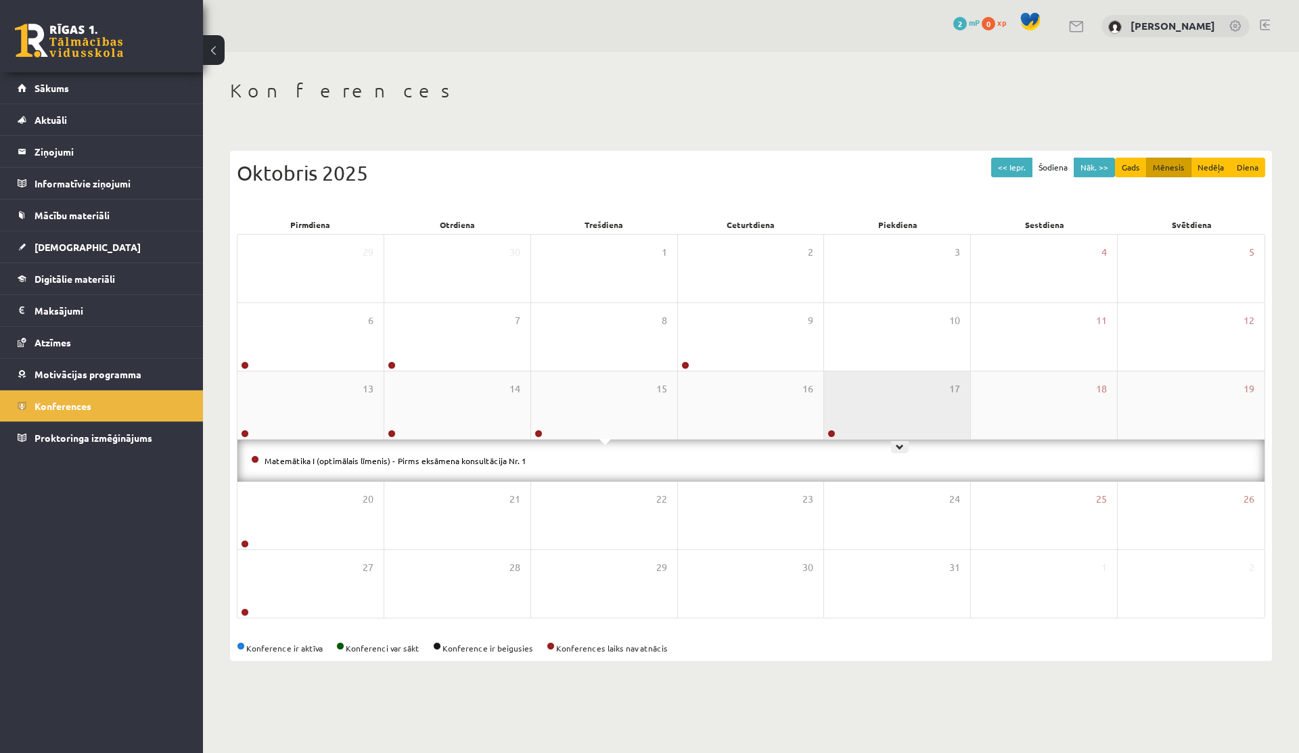
click at [852, 404] on div "17" at bounding box center [897, 406] width 146 height 68
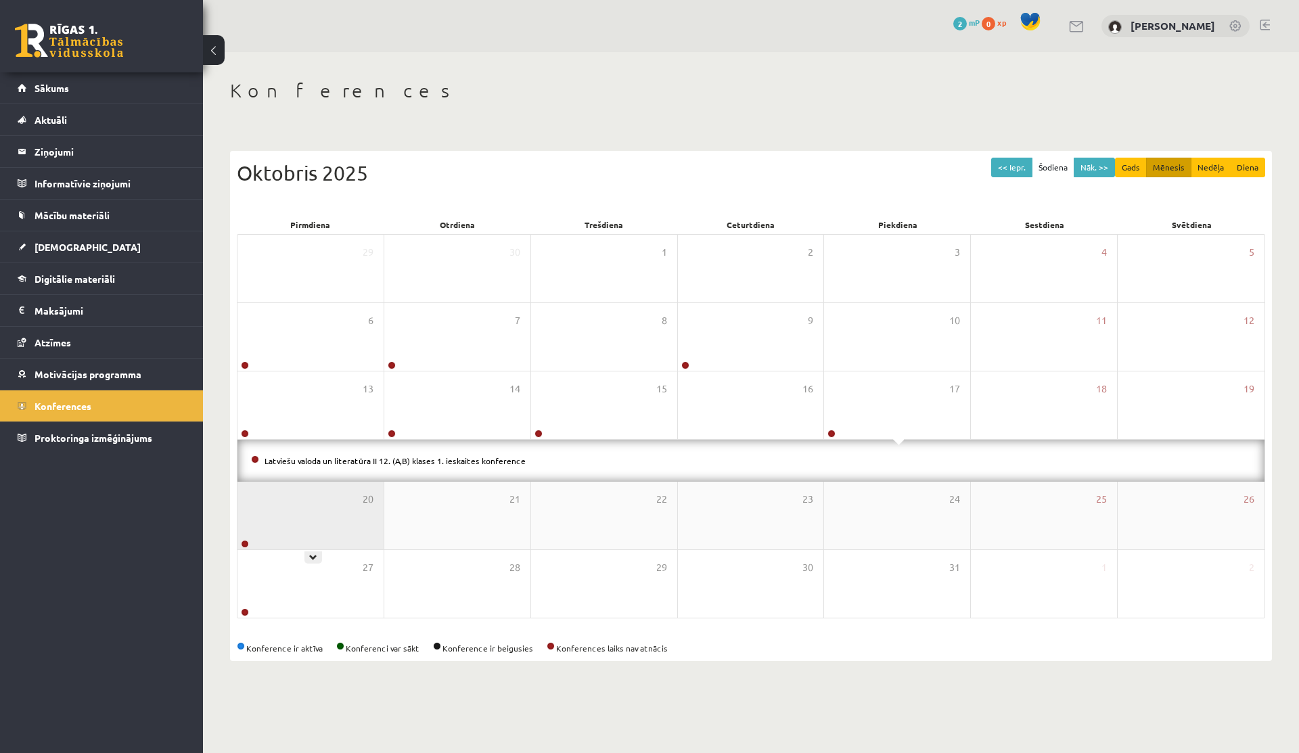
click at [289, 501] on div "20" at bounding box center [311, 516] width 146 height 68
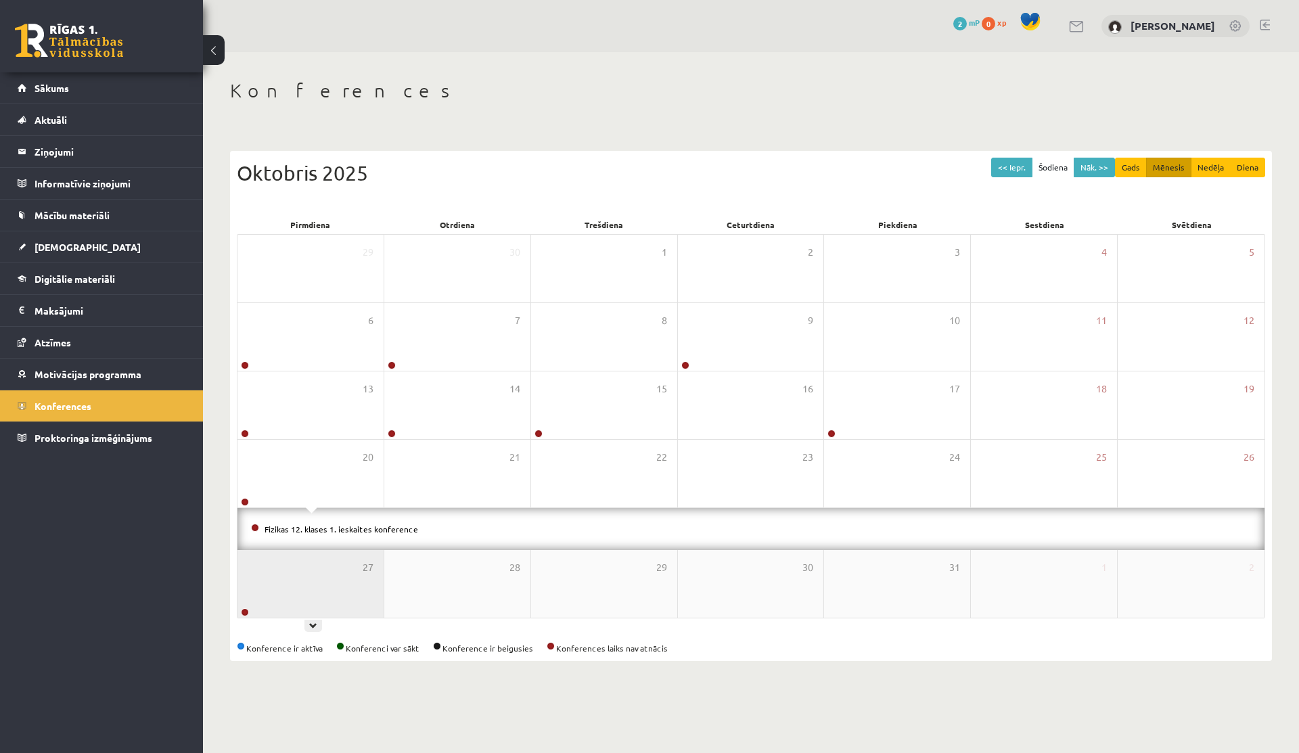
click at [297, 577] on div "27" at bounding box center [311, 584] width 146 height 68
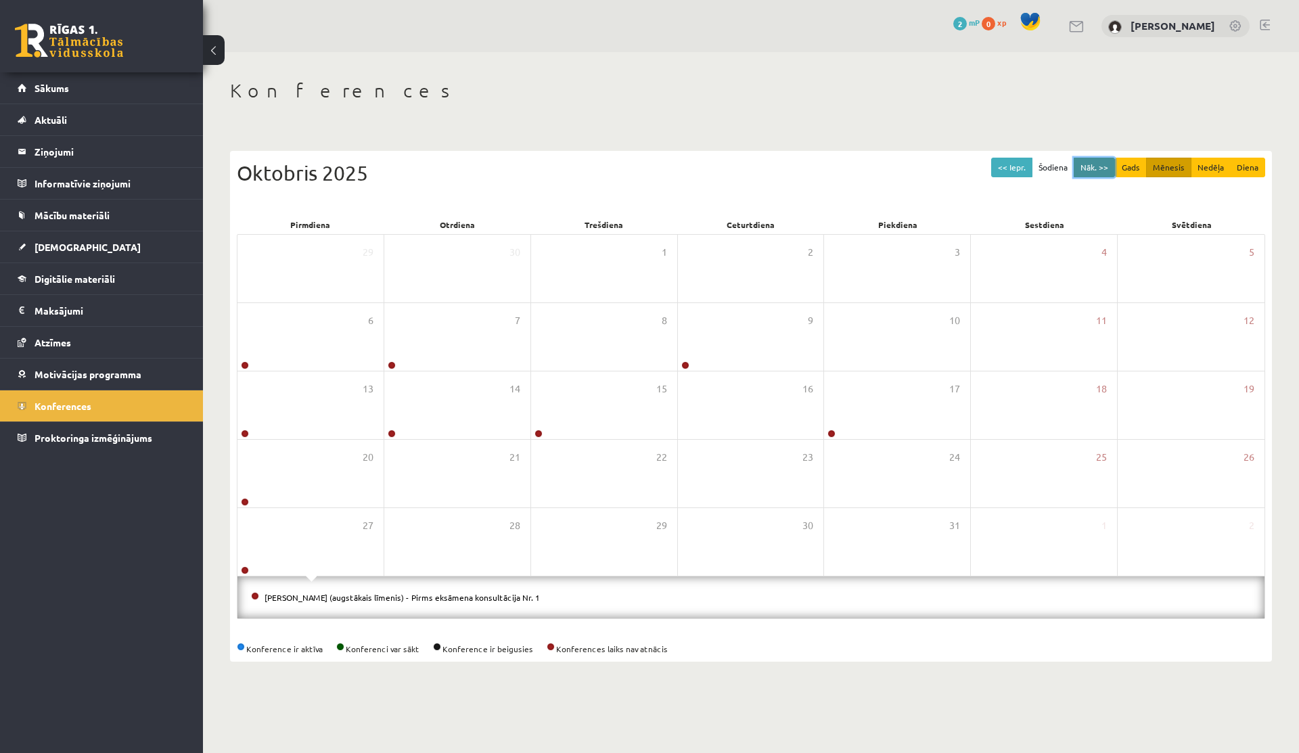
click at [1092, 171] on button "Nāk. >>" at bounding box center [1094, 168] width 41 height 20
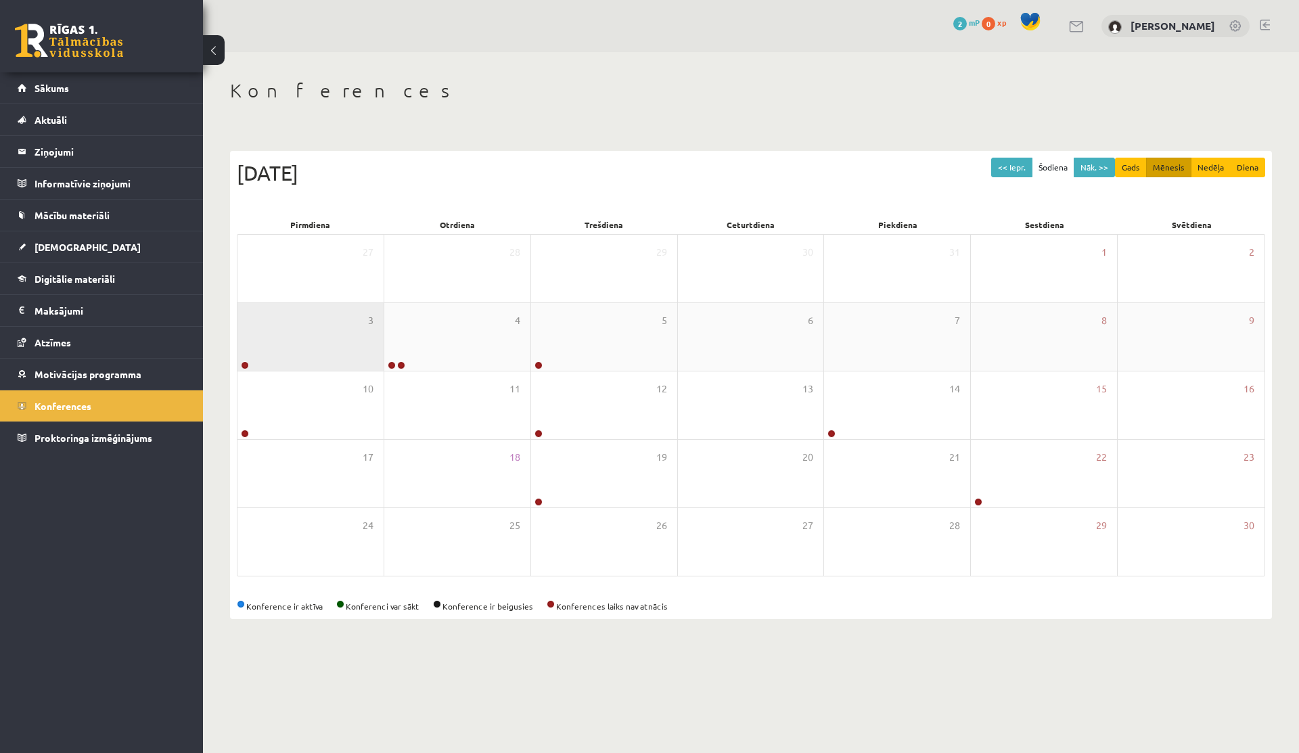
click at [331, 347] on div "3" at bounding box center [311, 337] width 146 height 68
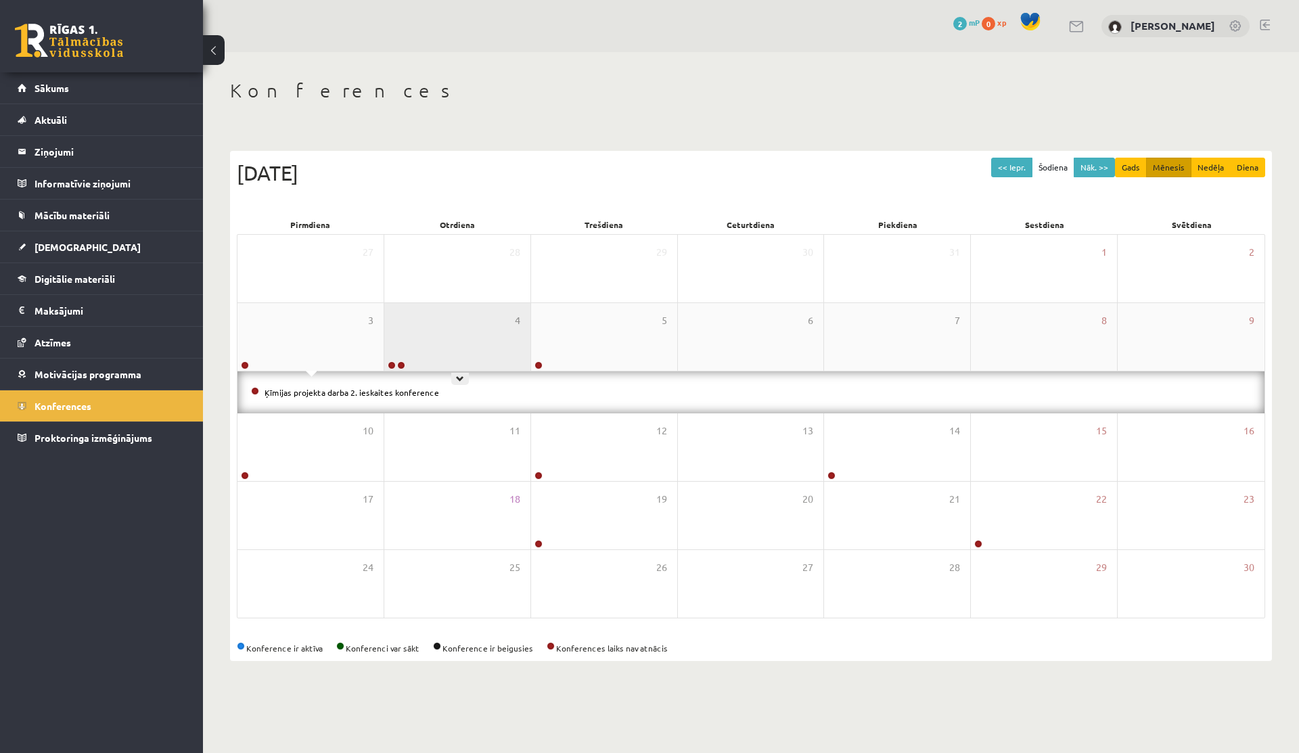
click at [466, 348] on div "4" at bounding box center [457, 337] width 146 height 68
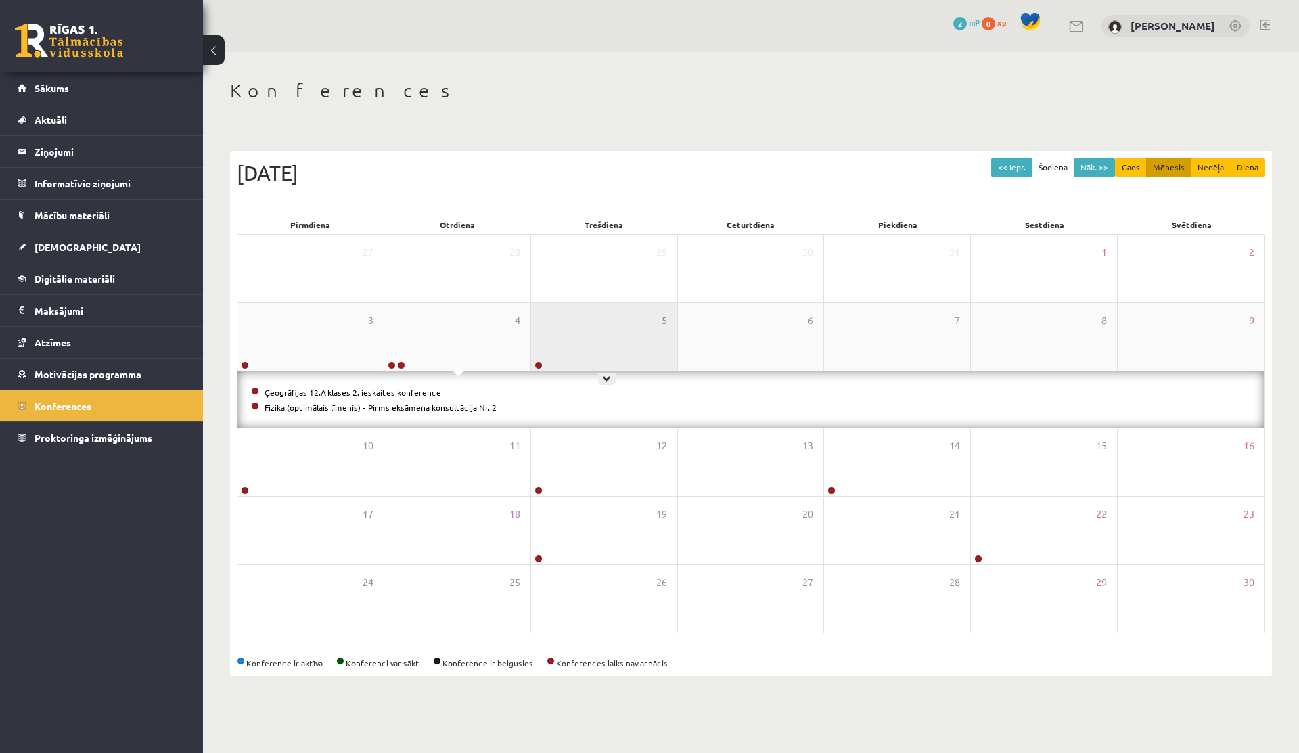
click at [563, 354] on div "5" at bounding box center [604, 337] width 146 height 68
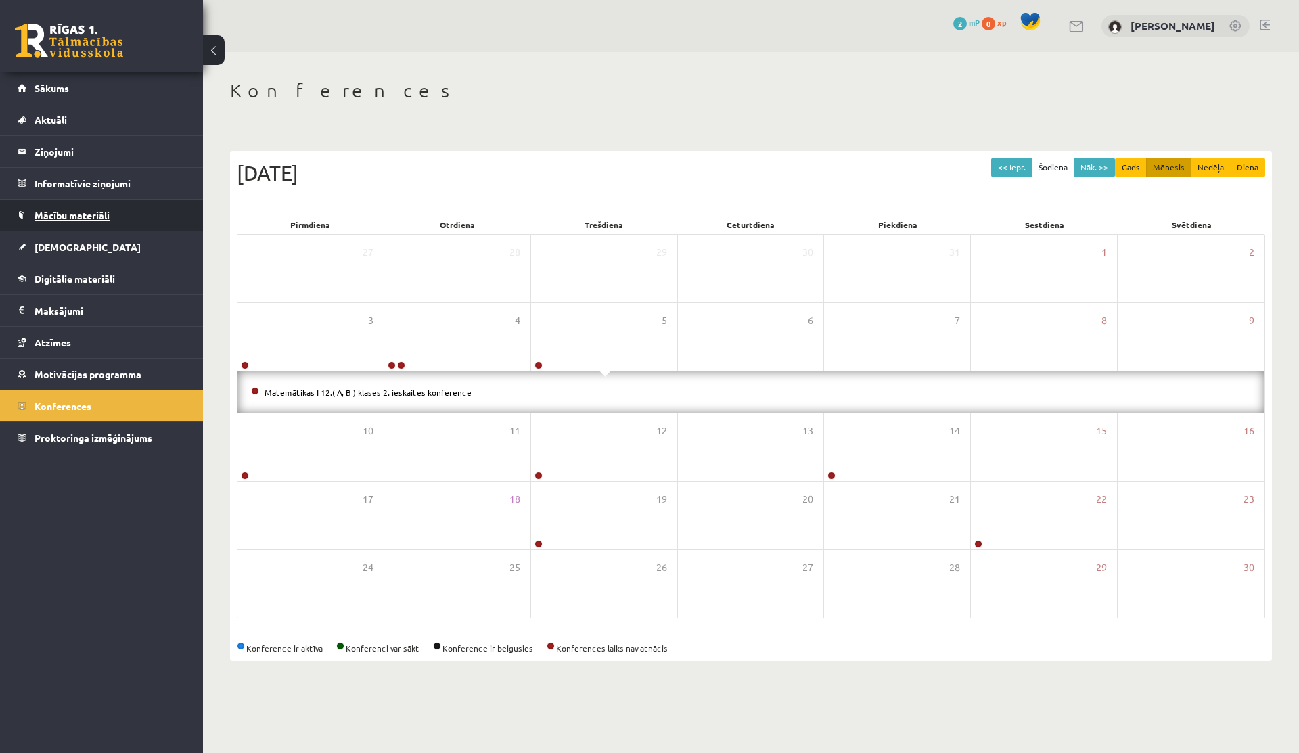
click at [47, 214] on span "Mācību materiāli" at bounding box center [72, 215] width 75 height 12
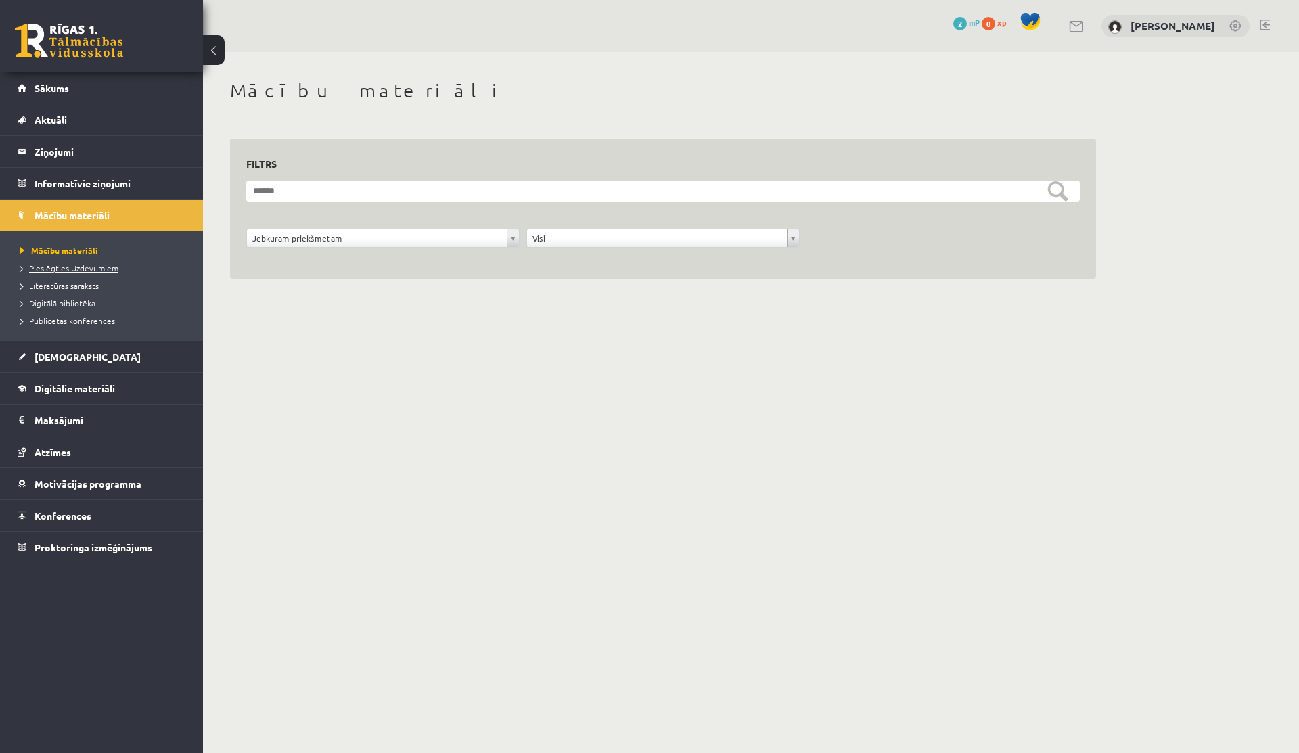
click at [89, 266] on span "Pieslēgties Uzdevumiem" at bounding box center [69, 268] width 98 height 11
click at [52, 87] on span "Sākums" at bounding box center [52, 88] width 35 height 12
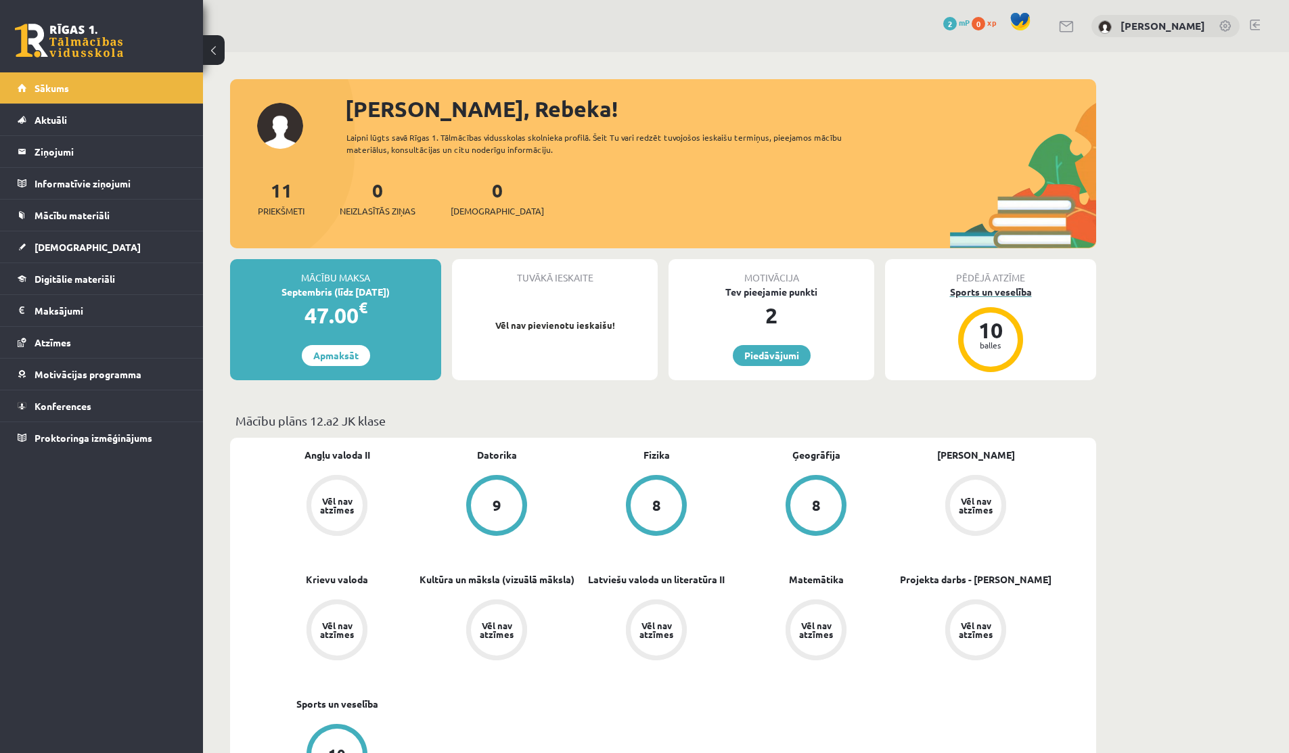
click at [991, 288] on div "Sports un veselība" at bounding box center [990, 292] width 211 height 14
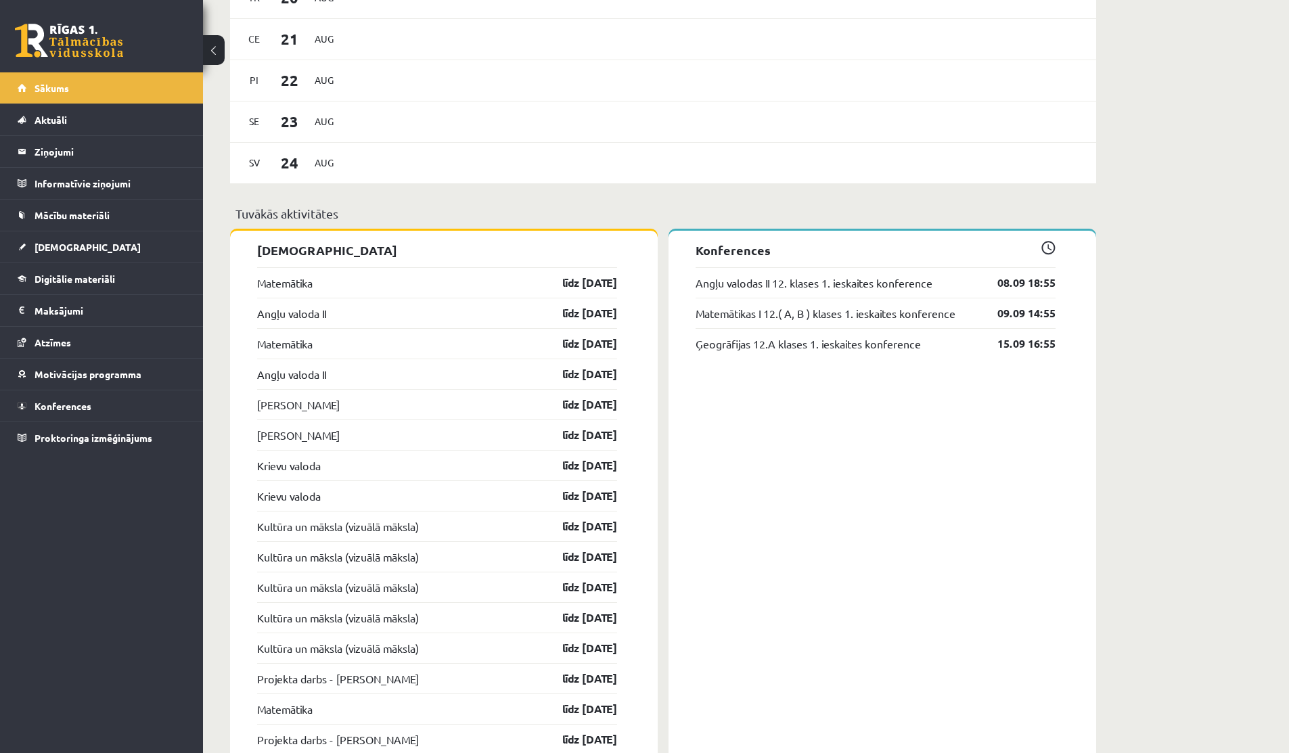
scroll to position [1023, 0]
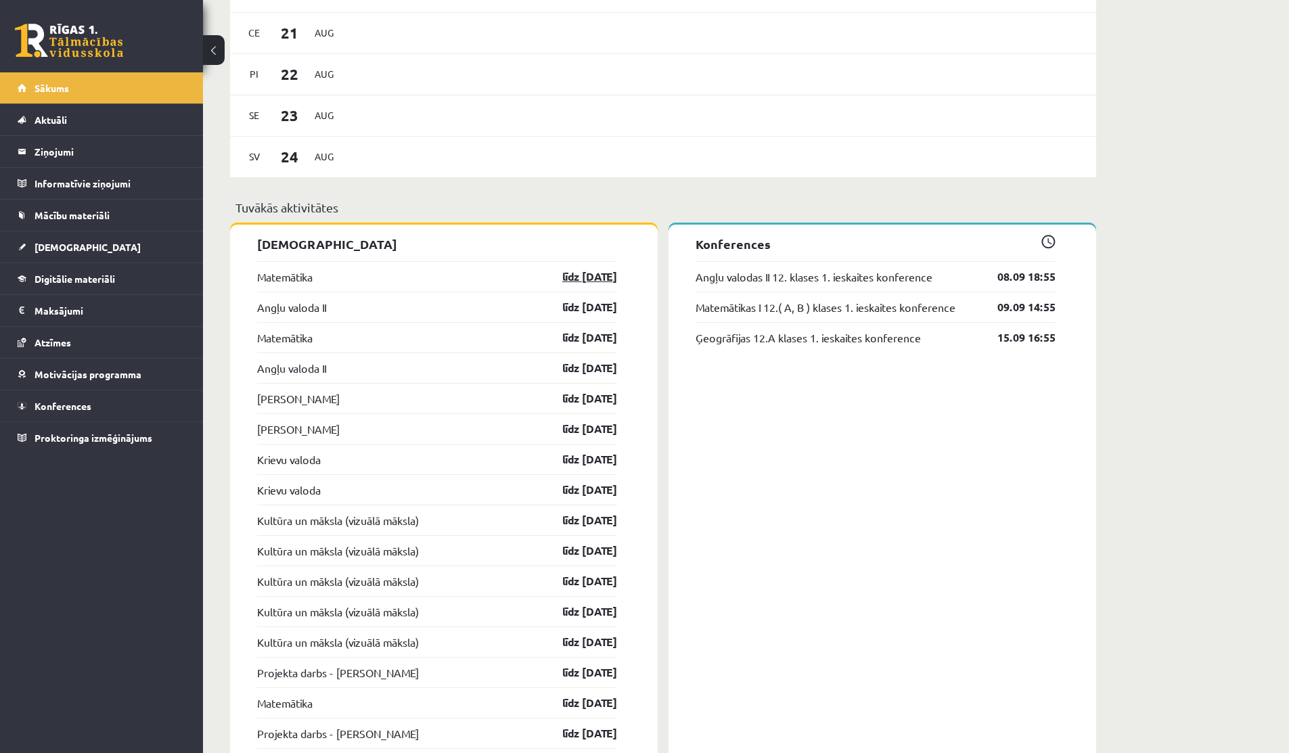
click at [600, 277] on link "līdz [DATE]" at bounding box center [578, 277] width 79 height 16
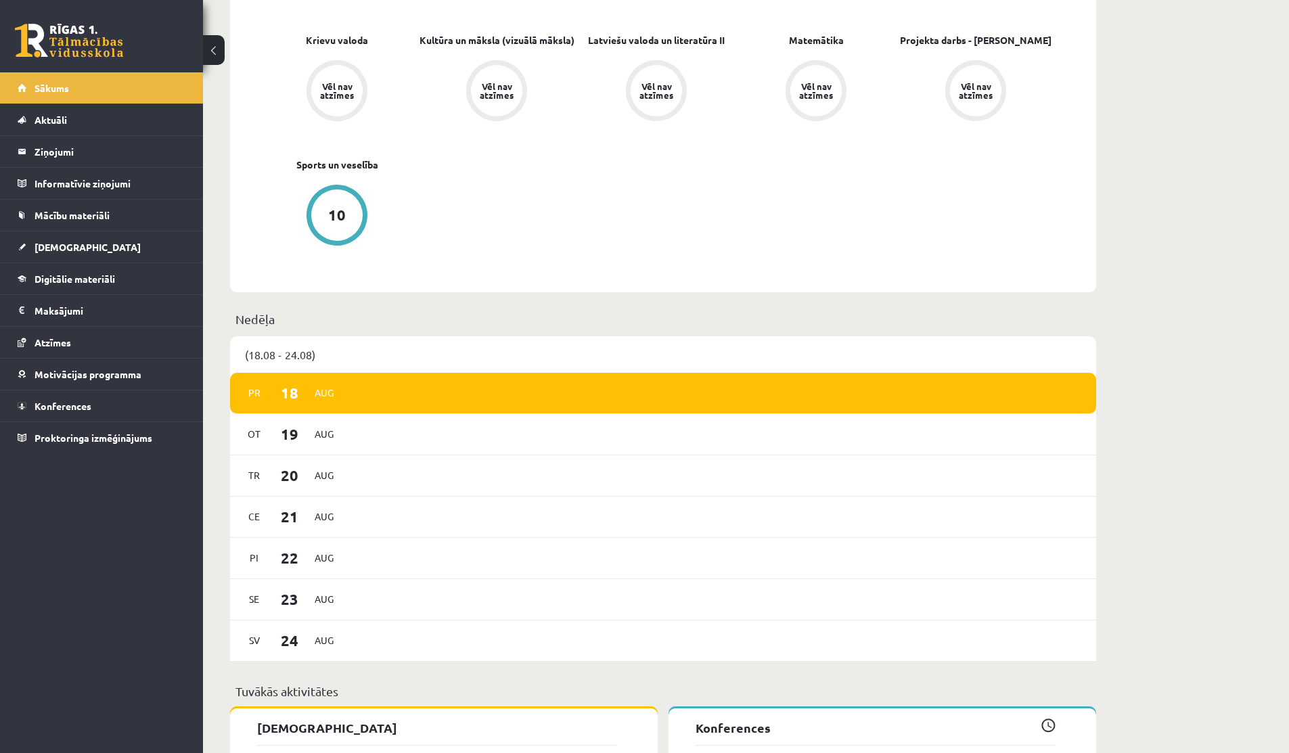
scroll to position [536, 0]
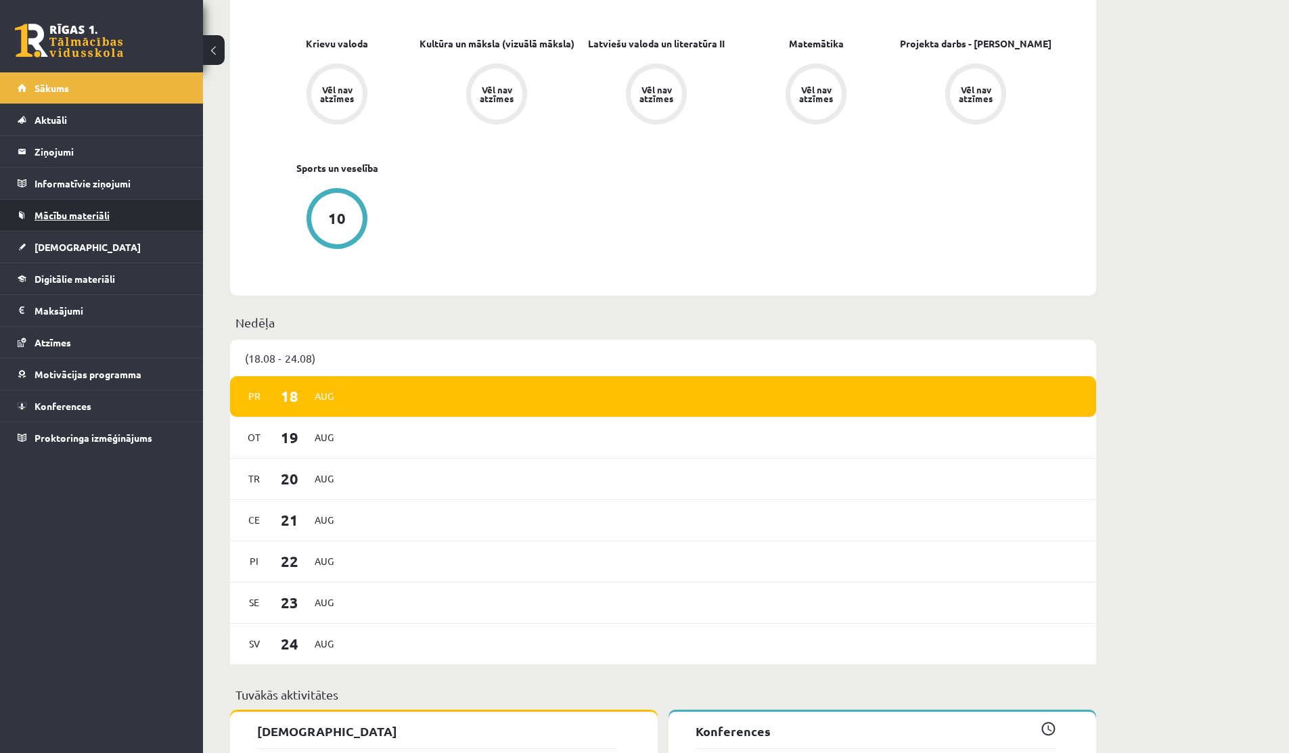
click at [59, 218] on span "Mācību materiāli" at bounding box center [72, 215] width 75 height 12
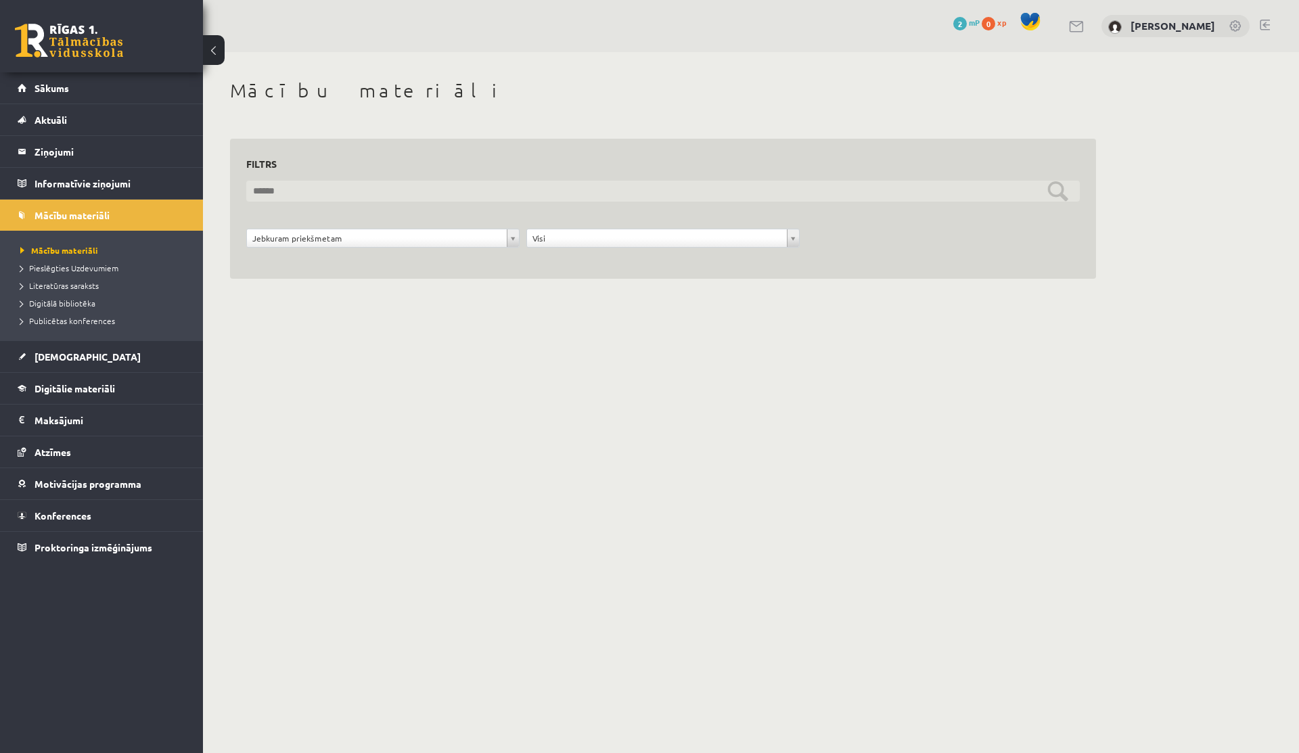
click at [1066, 189] on input "text" at bounding box center [663, 191] width 834 height 21
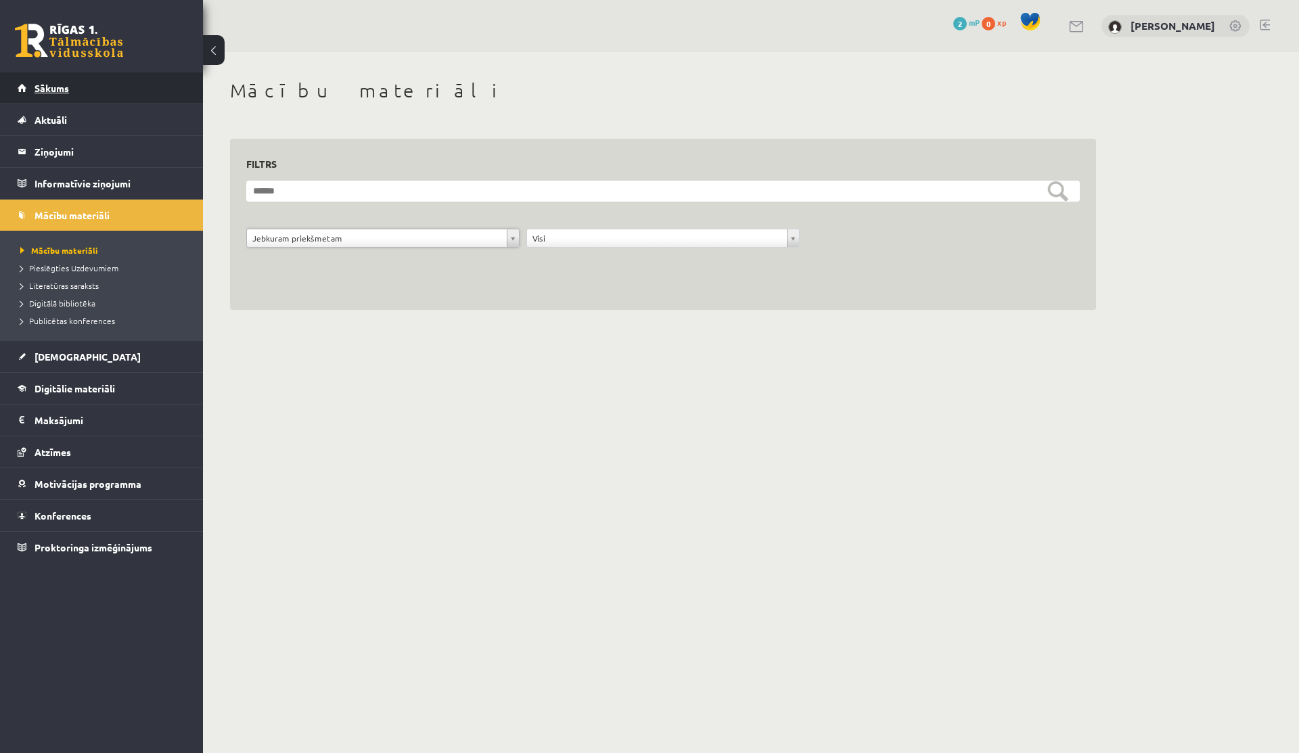
click at [49, 86] on span "Sākums" at bounding box center [52, 88] width 35 height 12
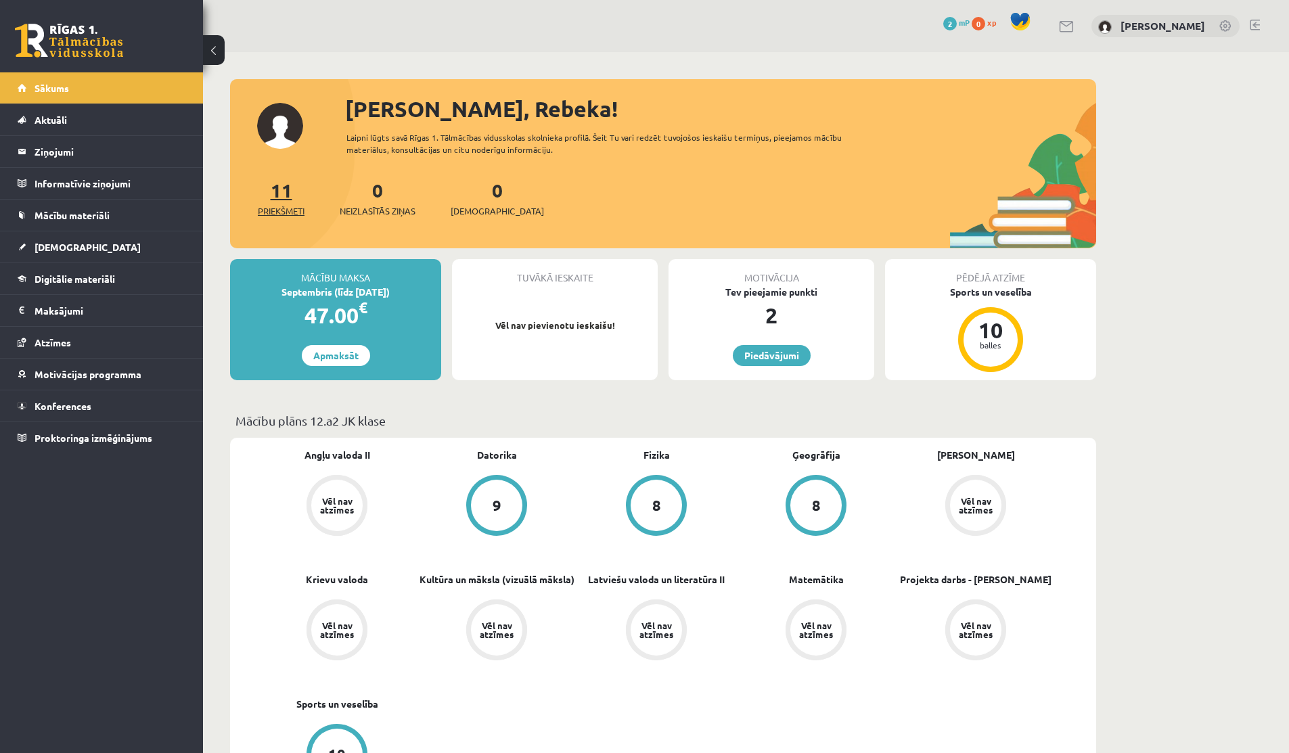
click at [282, 192] on link "11 Priekšmeti" at bounding box center [281, 198] width 47 height 40
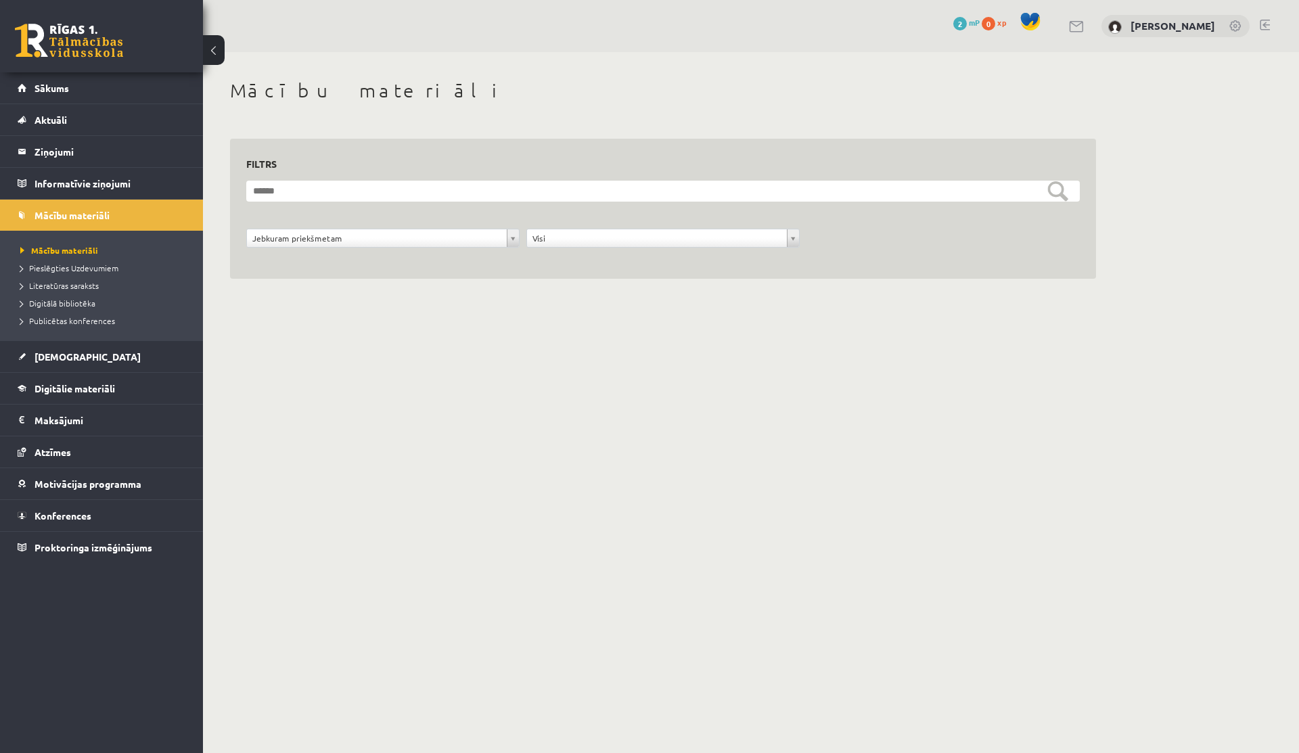
click at [206, 53] on button at bounding box center [214, 50] width 22 height 30
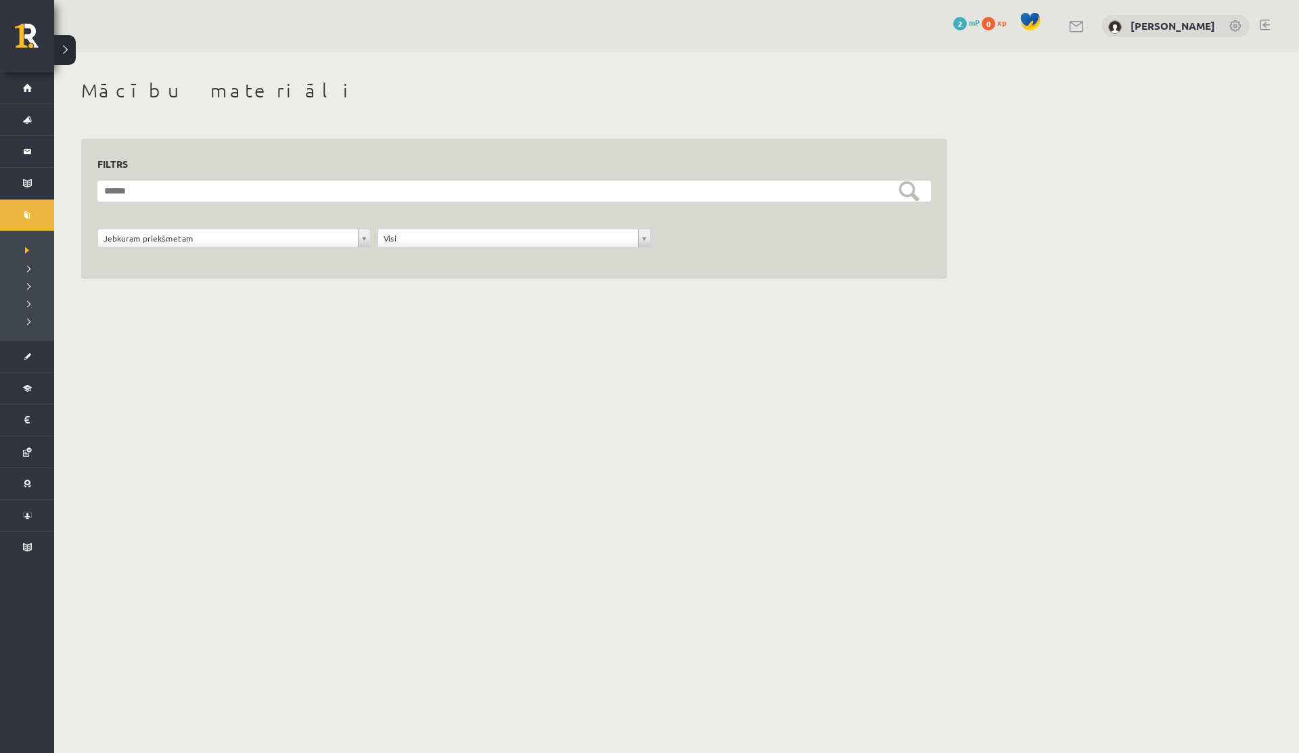
click at [66, 53] on button at bounding box center [65, 50] width 22 height 30
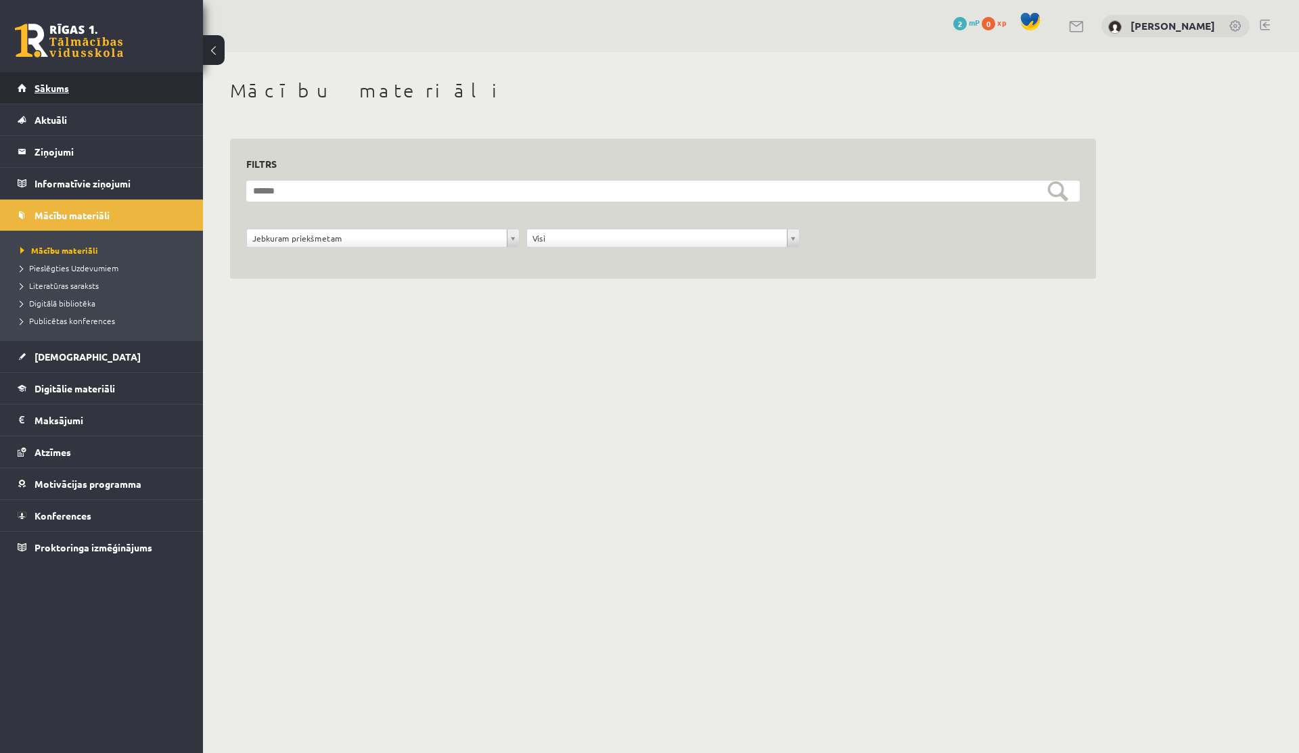
click at [39, 93] on link "Sākums" at bounding box center [102, 87] width 169 height 31
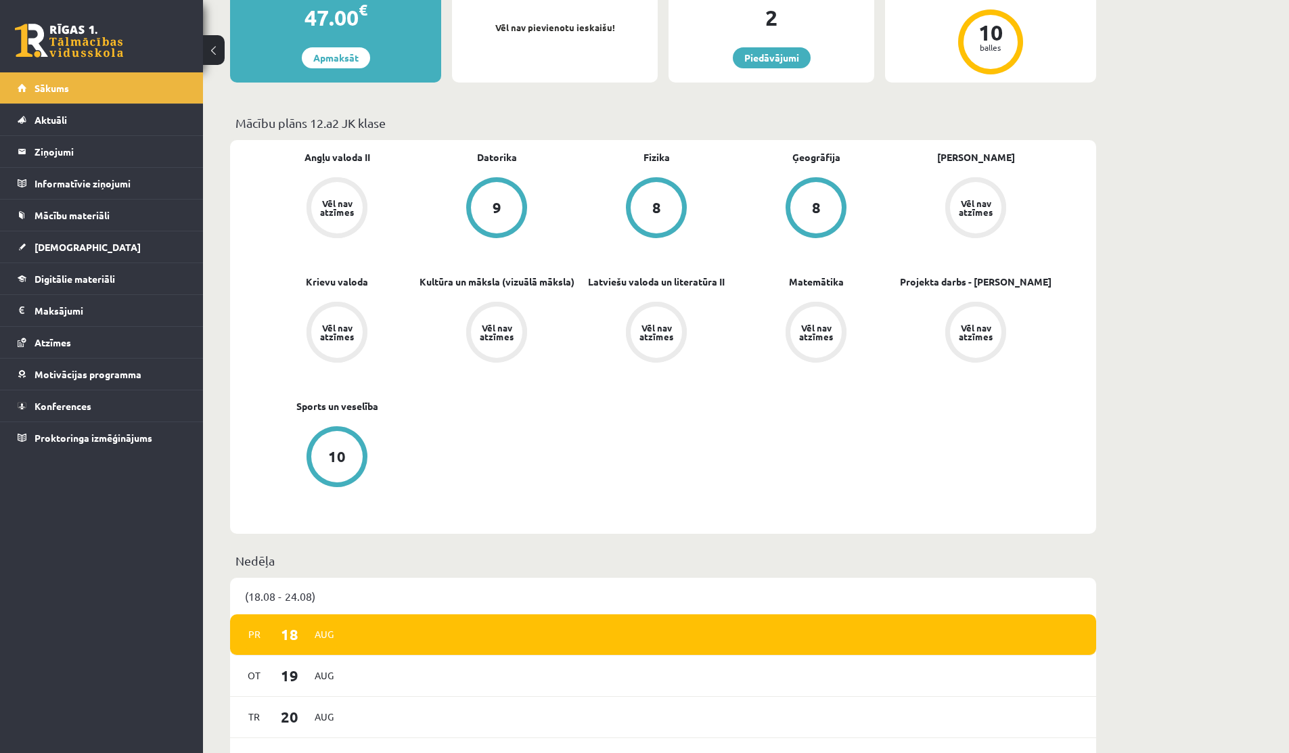
scroll to position [249, 0]
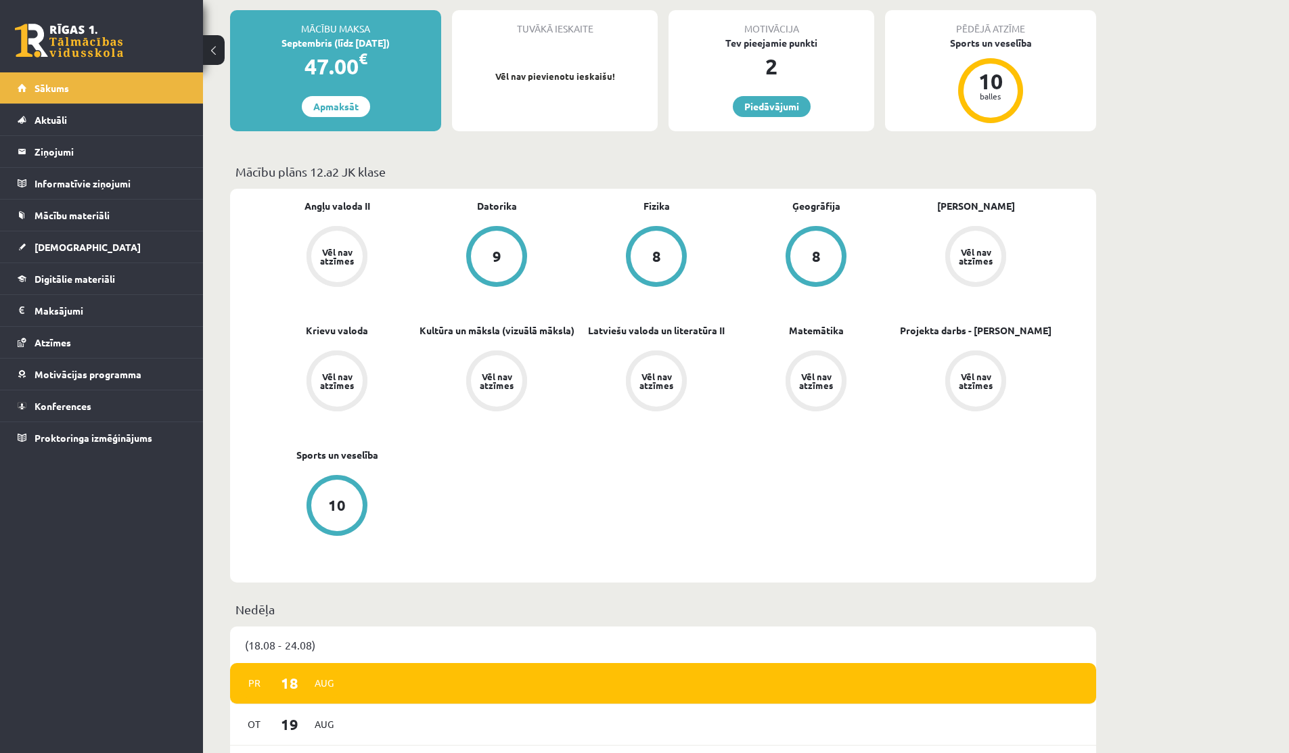
click at [69, 50] on link at bounding box center [69, 41] width 108 height 34
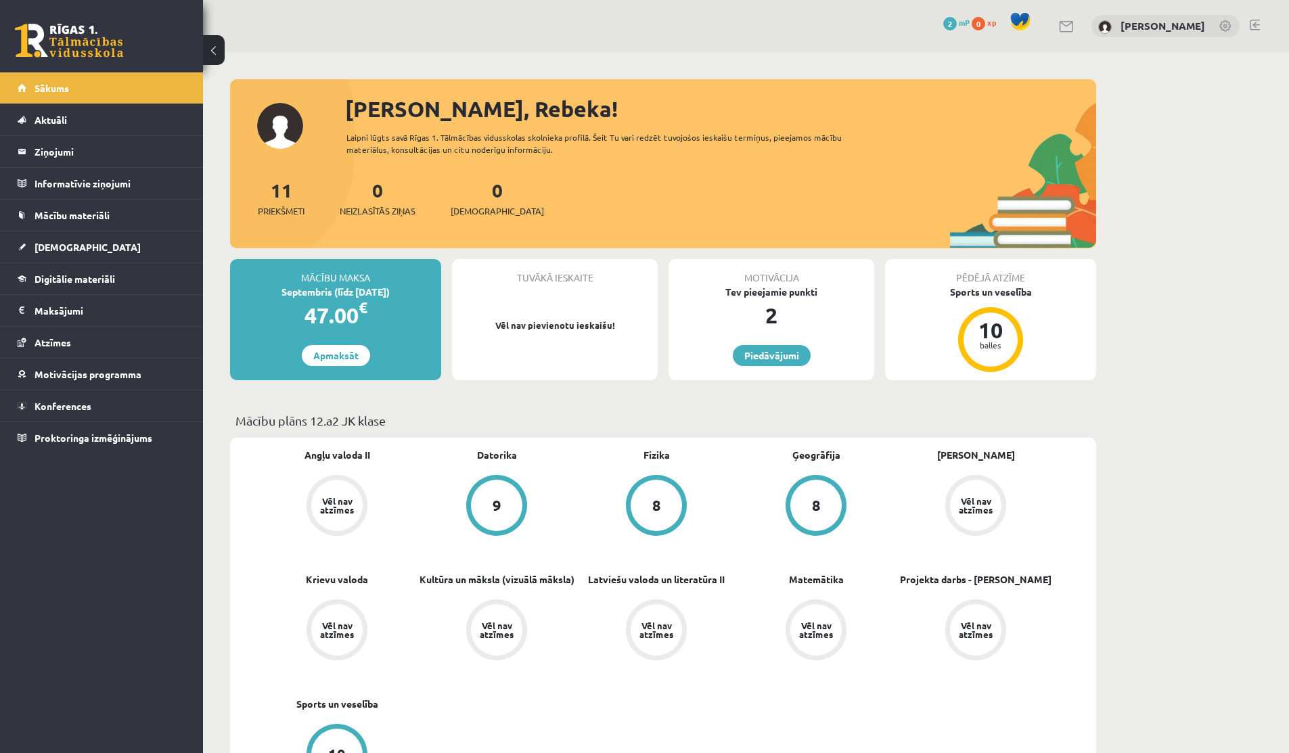
click at [1067, 23] on link at bounding box center [1067, 27] width 16 height 12
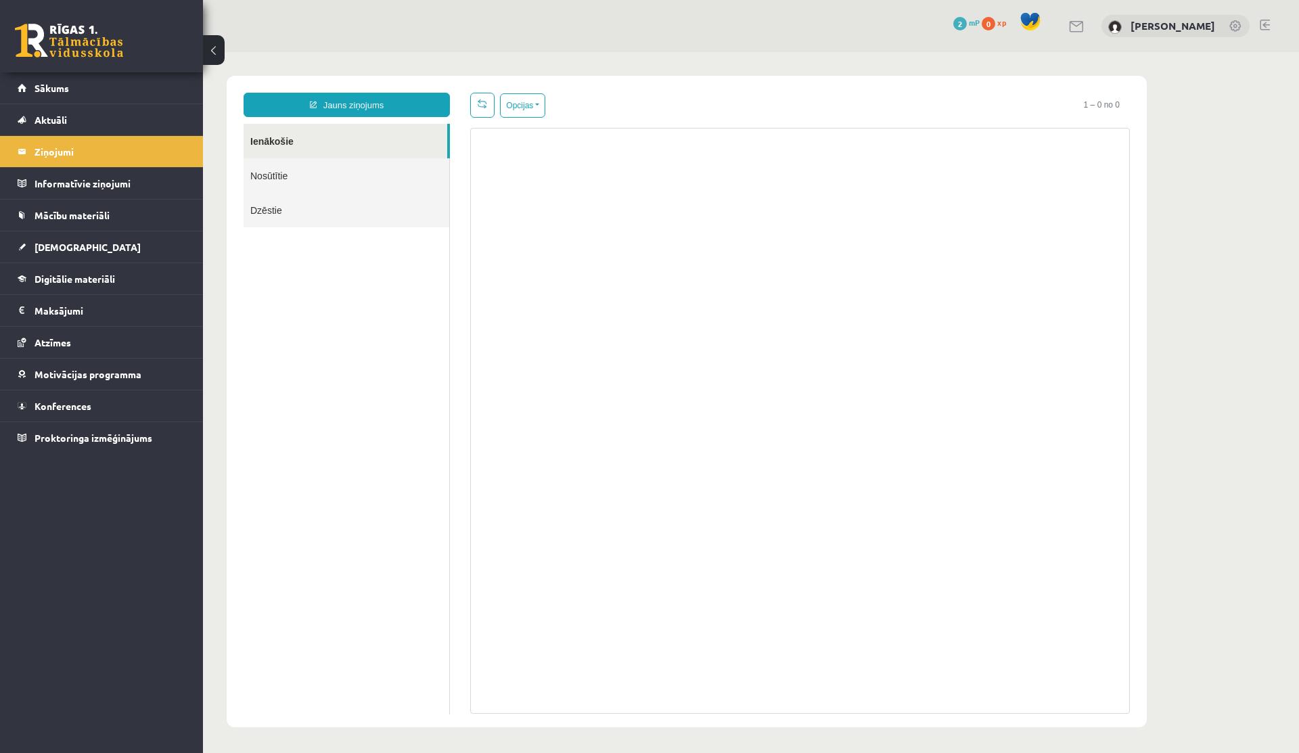
click at [1028, 18] on span at bounding box center [1031, 22] width 20 height 20
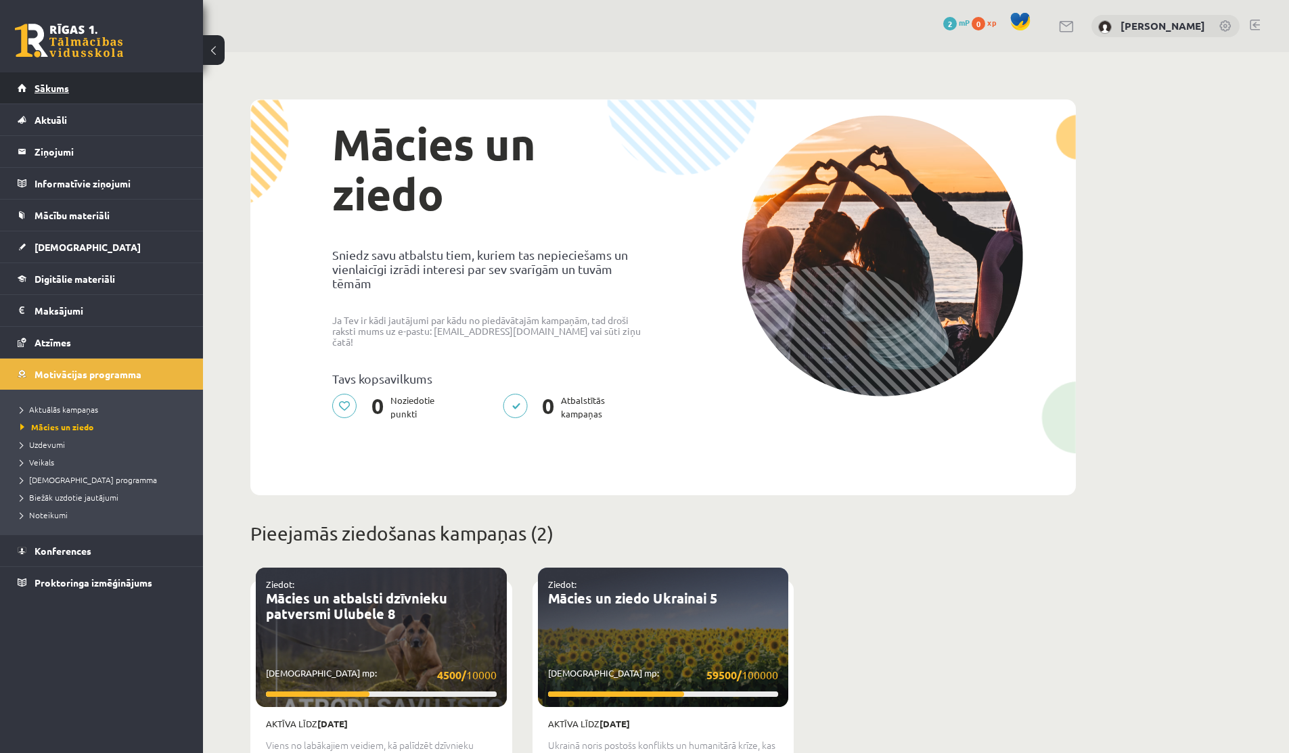
click at [31, 96] on link "Sākums" at bounding box center [102, 87] width 169 height 31
